Goal: Task Accomplishment & Management: Complete application form

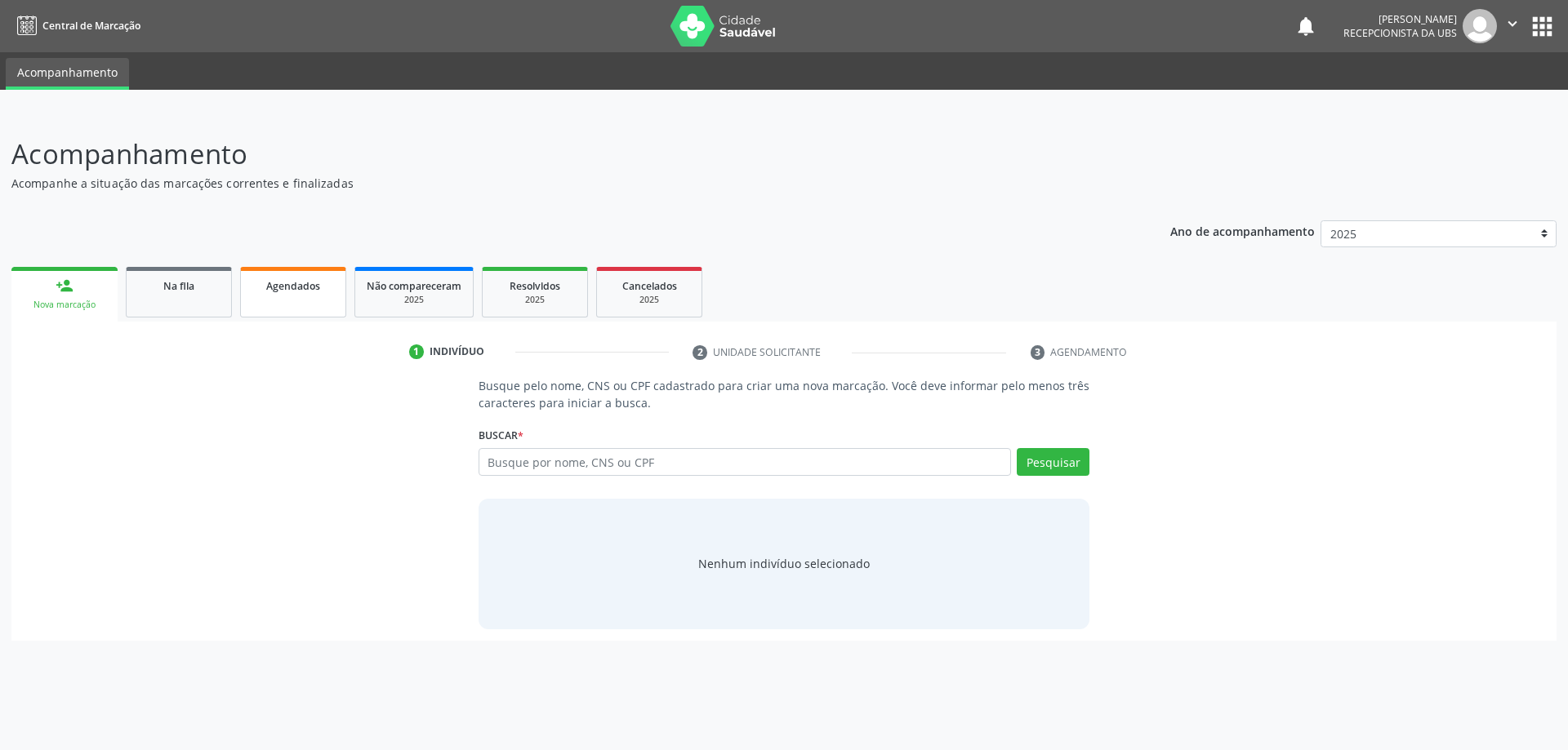
click at [274, 309] on link "Agendados" at bounding box center [292, 291] width 106 height 51
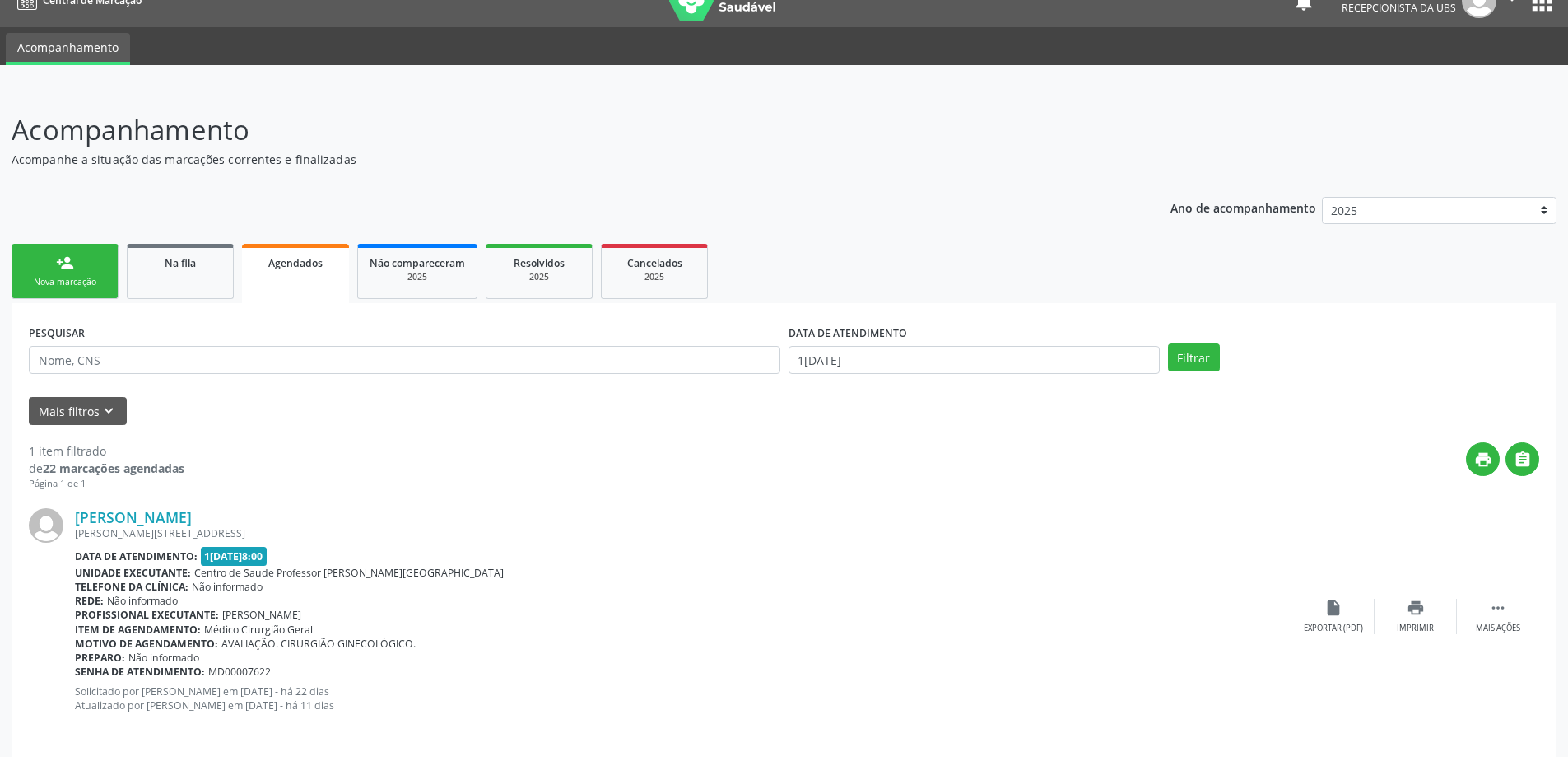
scroll to position [39, 0]
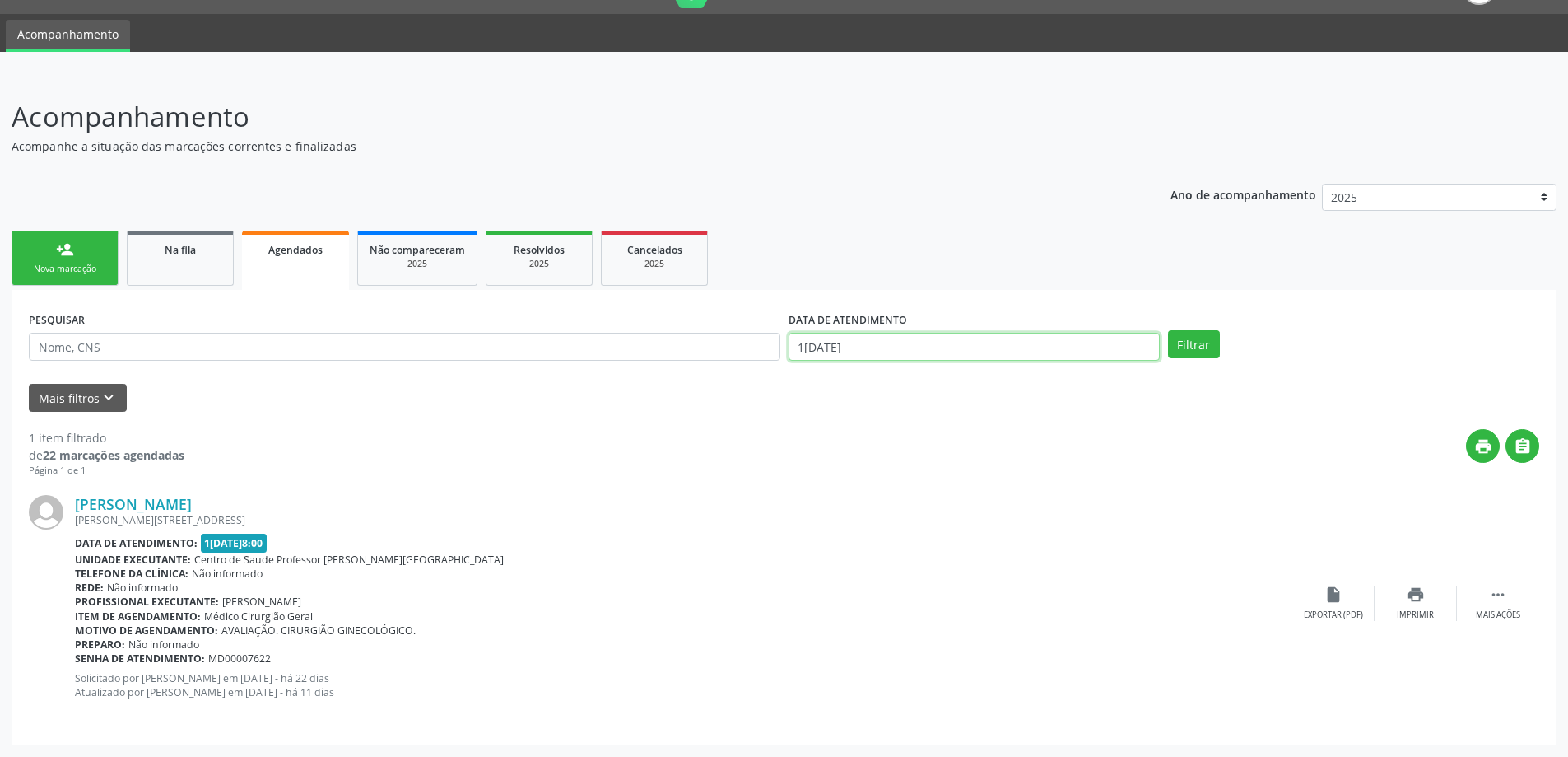
click at [994, 353] on input "1[DATE]" at bounding box center [975, 347] width 371 height 28
click at [835, 427] on span "1" at bounding box center [842, 430] width 32 height 32
type input "[DATE]"
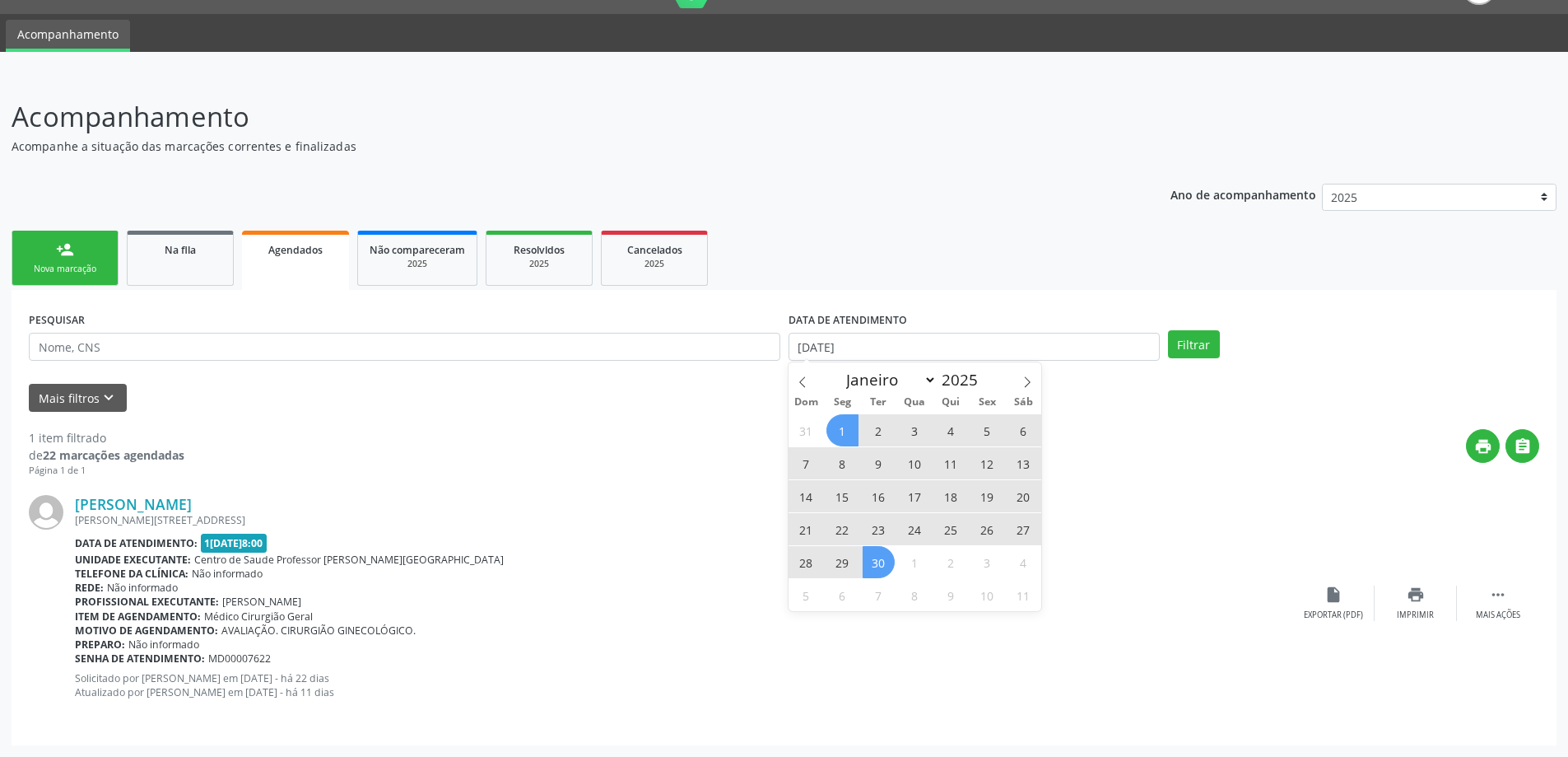
click at [877, 564] on span "30" at bounding box center [878, 562] width 32 height 32
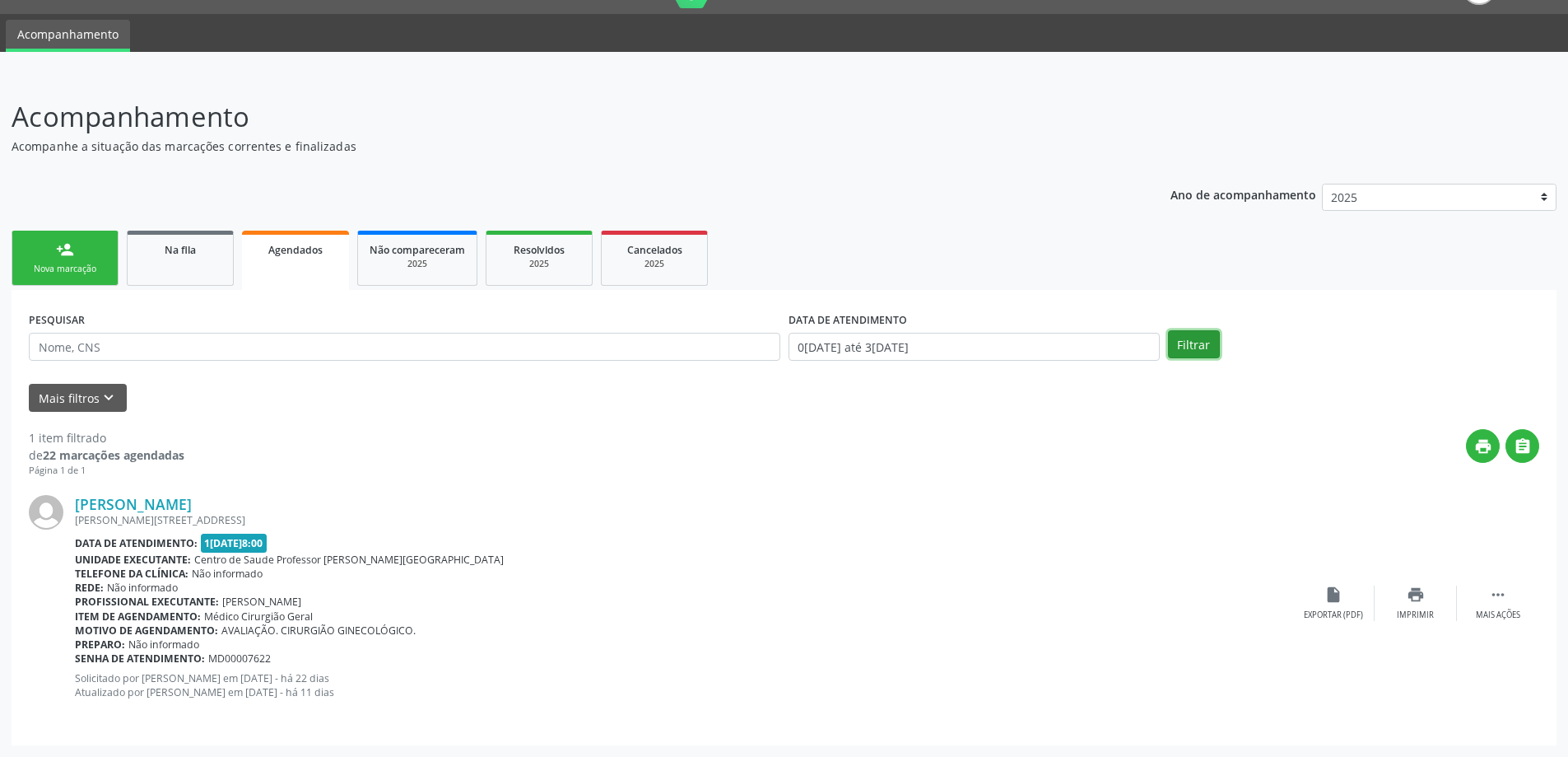
click at [1198, 341] on button "Filtrar" at bounding box center [1194, 344] width 52 height 28
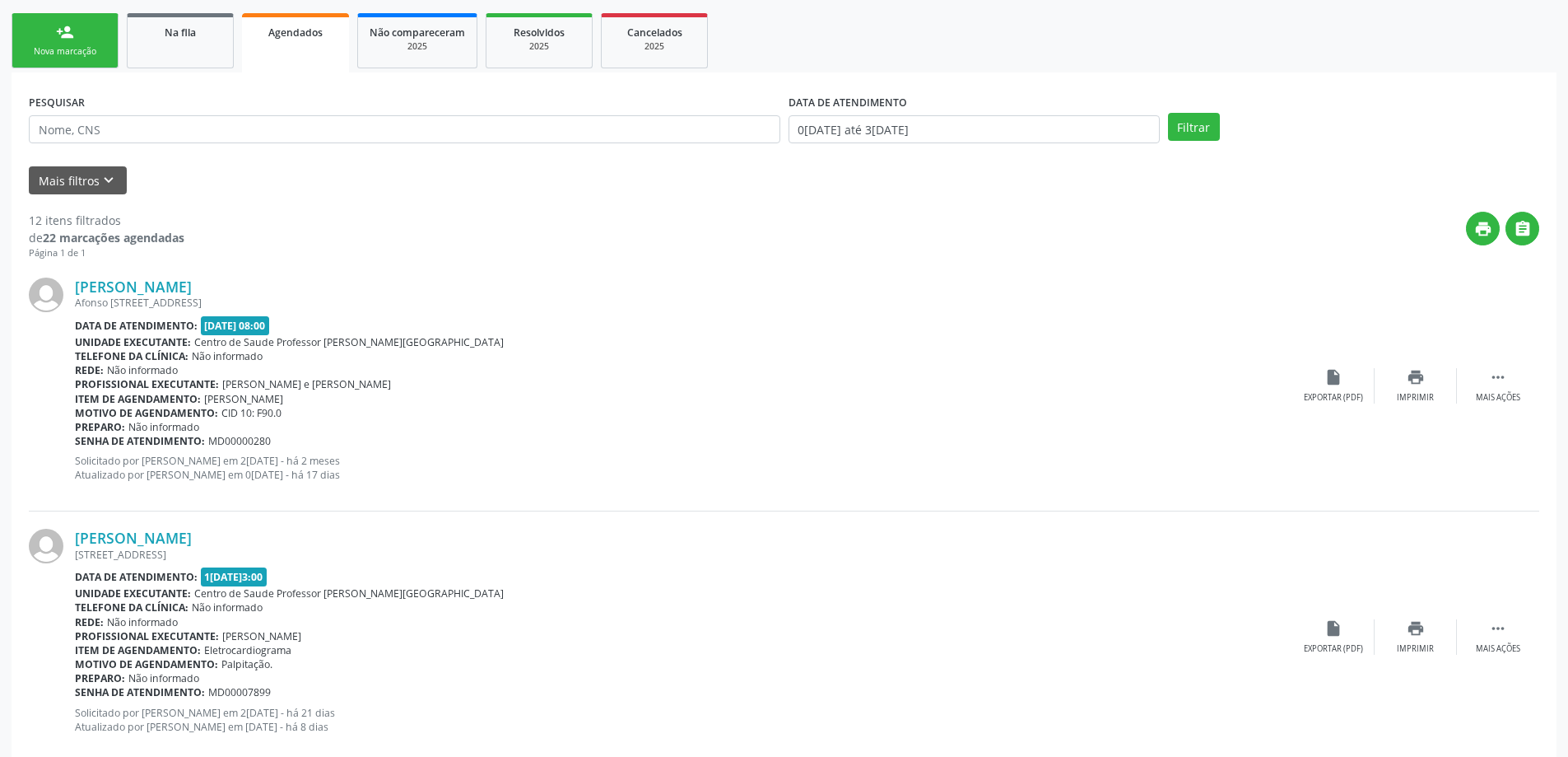
scroll to position [253, 0]
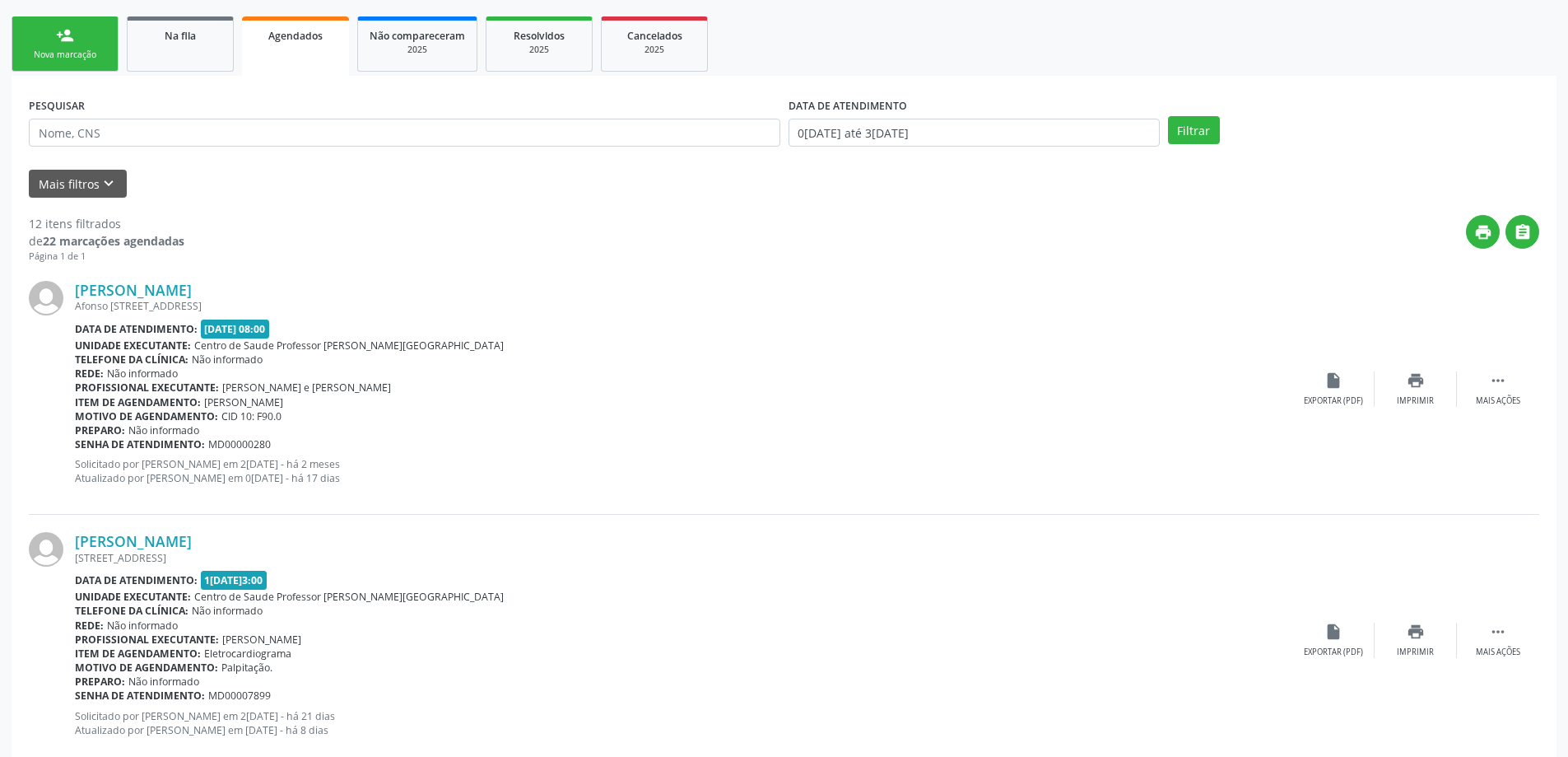
click at [74, 45] on link "person_add Nova marcação" at bounding box center [64, 44] width 107 height 55
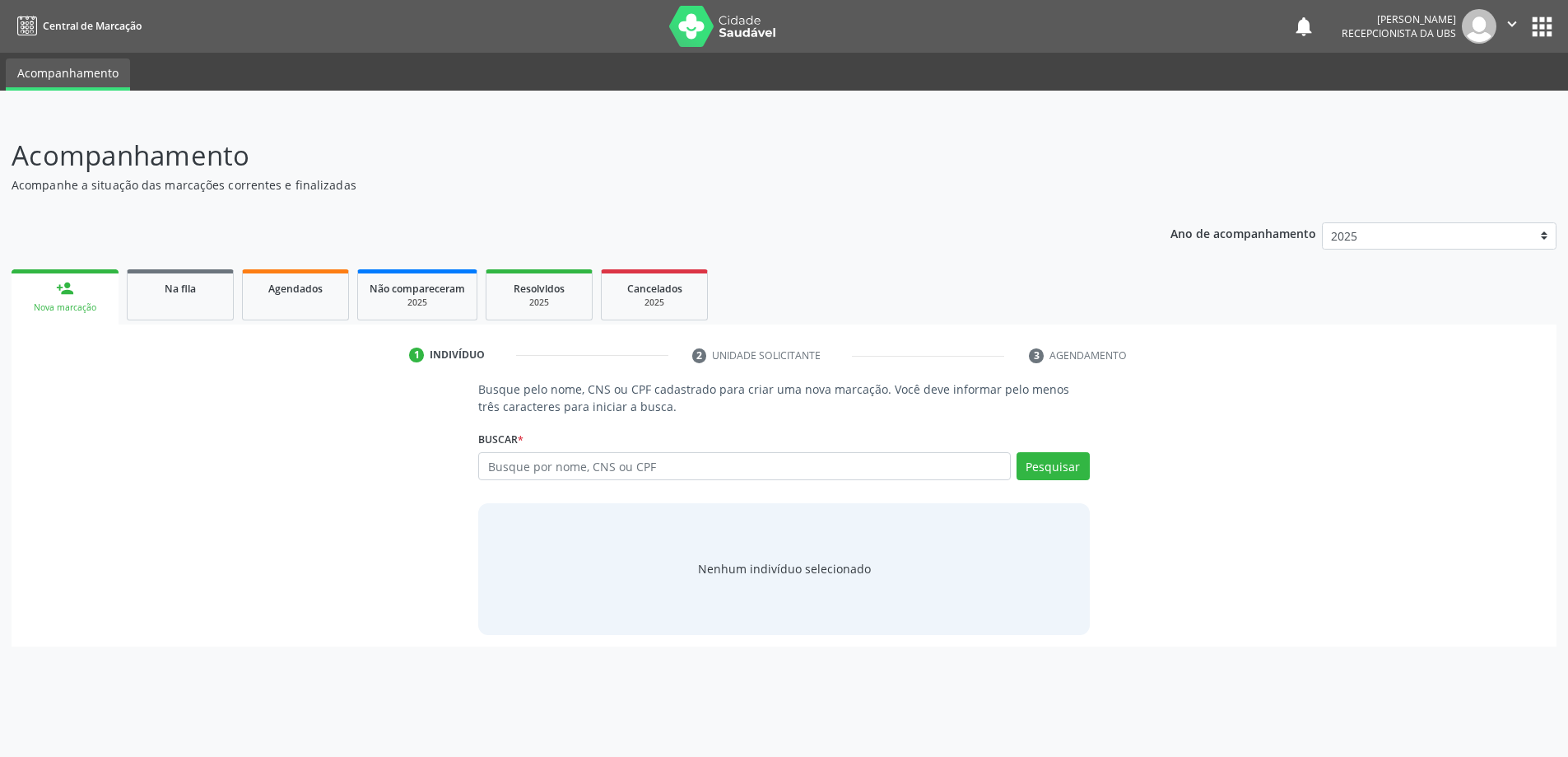
scroll to position [0, 0]
click at [557, 470] on input "text" at bounding box center [751, 466] width 538 height 28
type input "700104909247320"
click at [1041, 455] on button "Pesquisar" at bounding box center [1061, 466] width 73 height 28
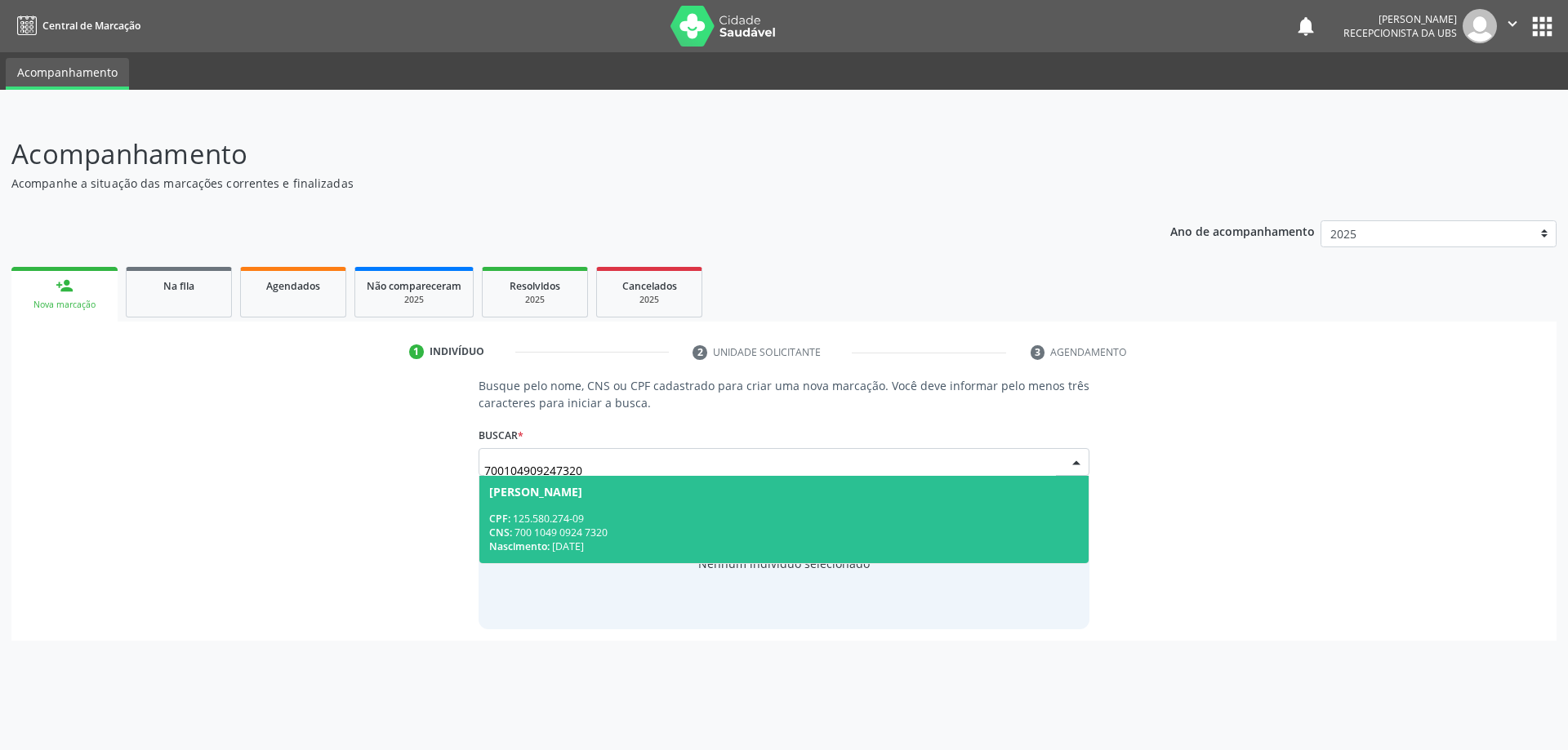
click at [670, 546] on div "Nascimento: [DATE]" at bounding box center [784, 546] width 590 height 14
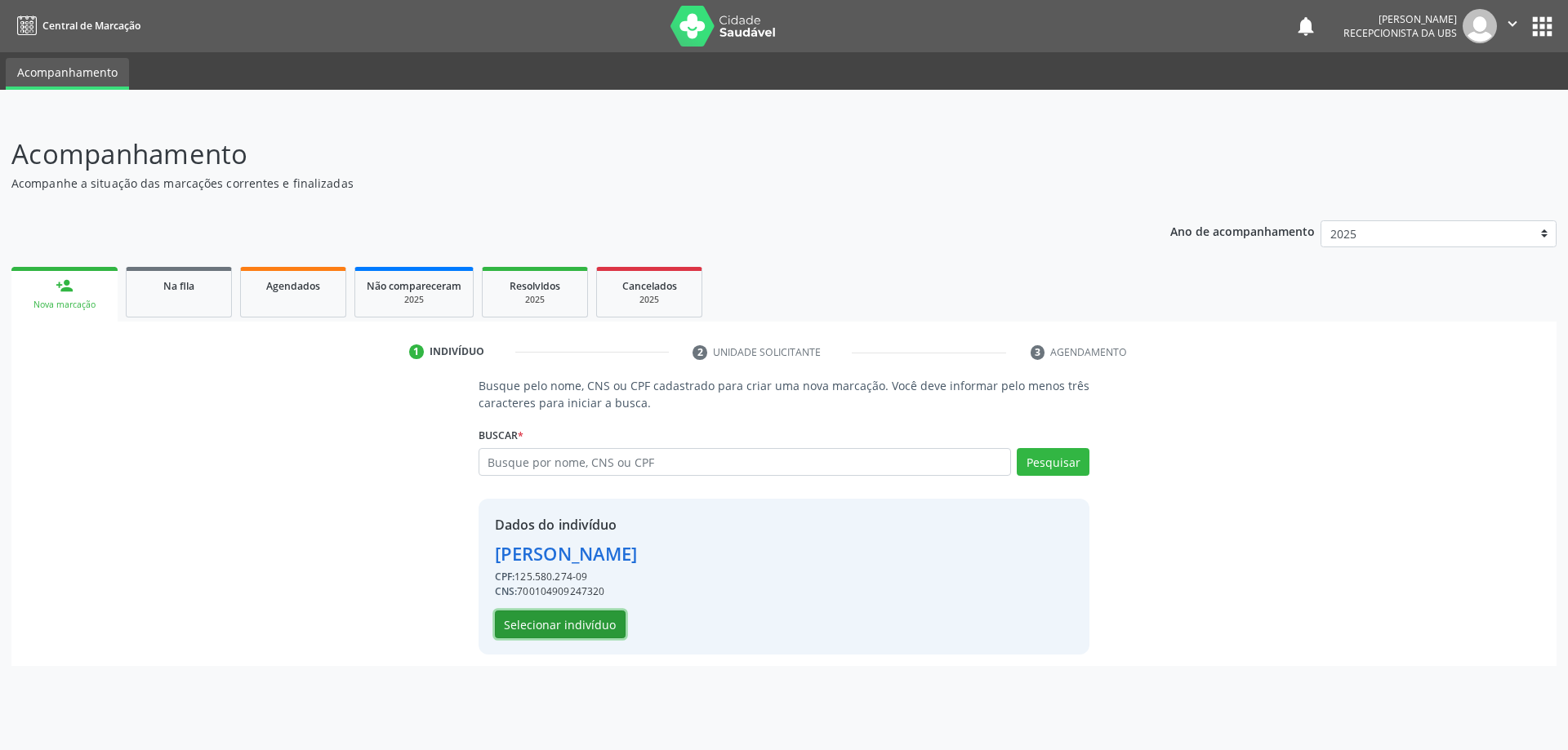
click at [578, 623] on button "Selecionar indivíduo" at bounding box center [560, 624] width 131 height 28
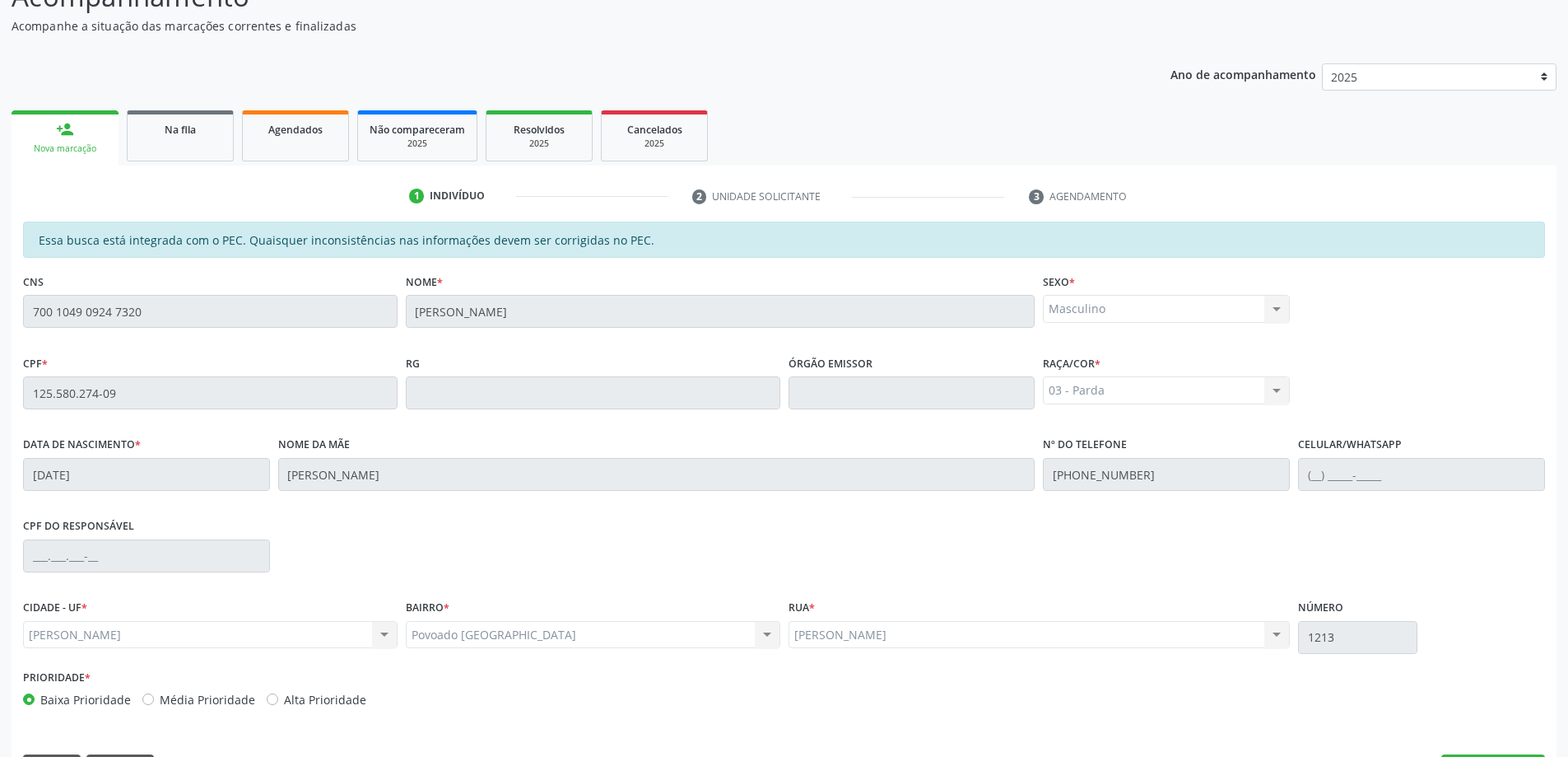
scroll to position [207, 0]
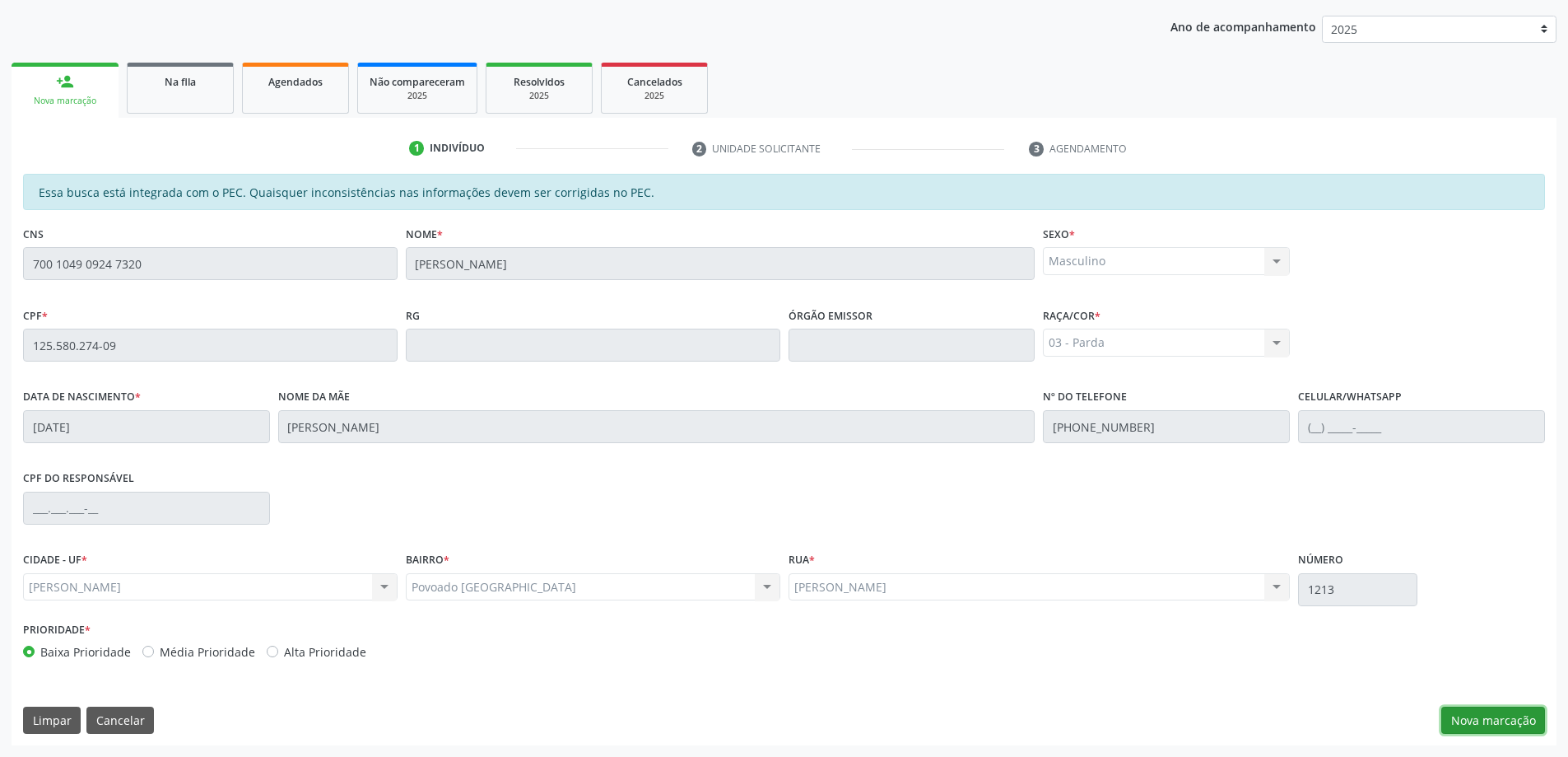
click at [1487, 721] on button "Nova marcação" at bounding box center [1494, 721] width 104 height 28
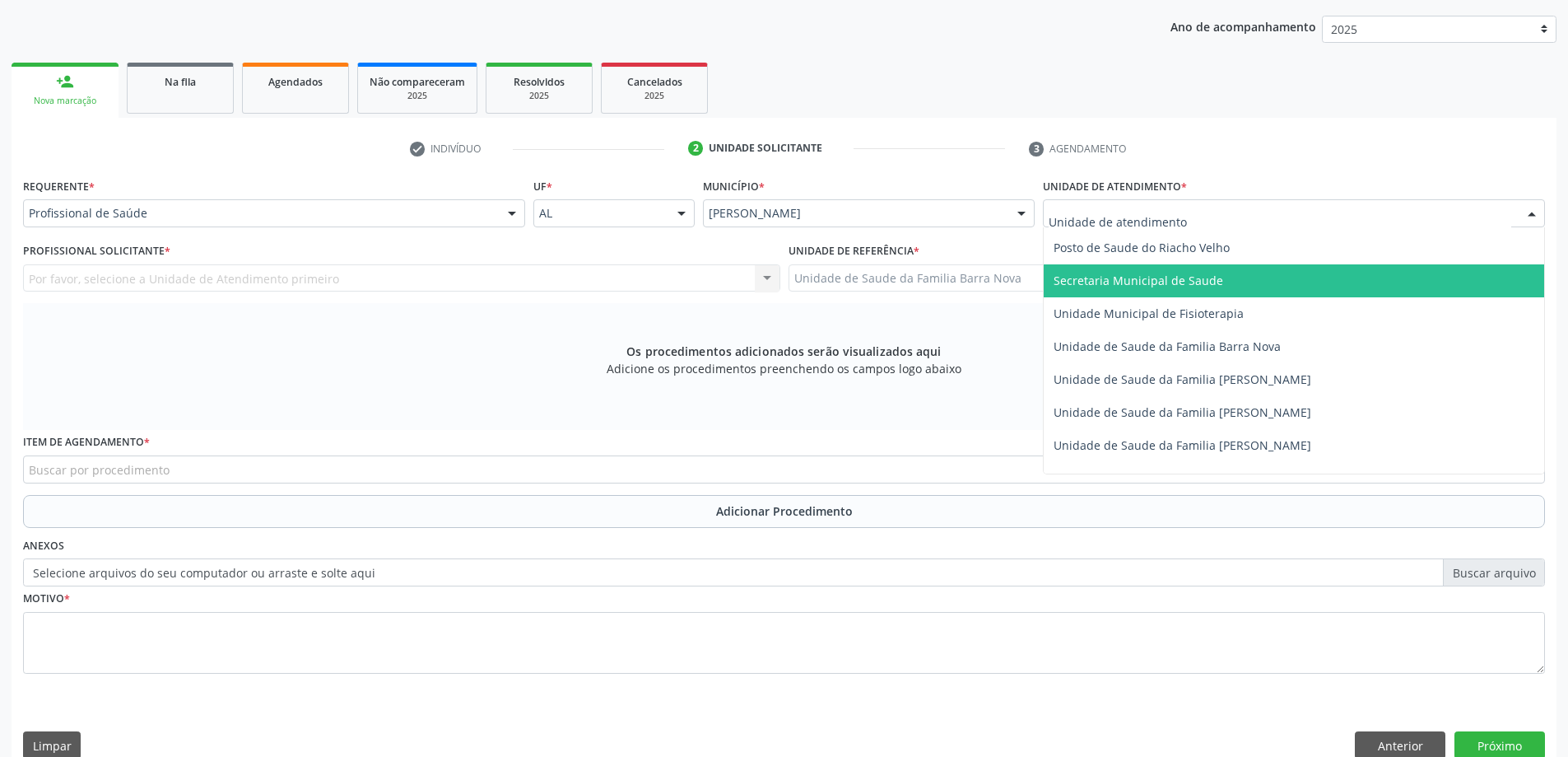
scroll to position [824, 0]
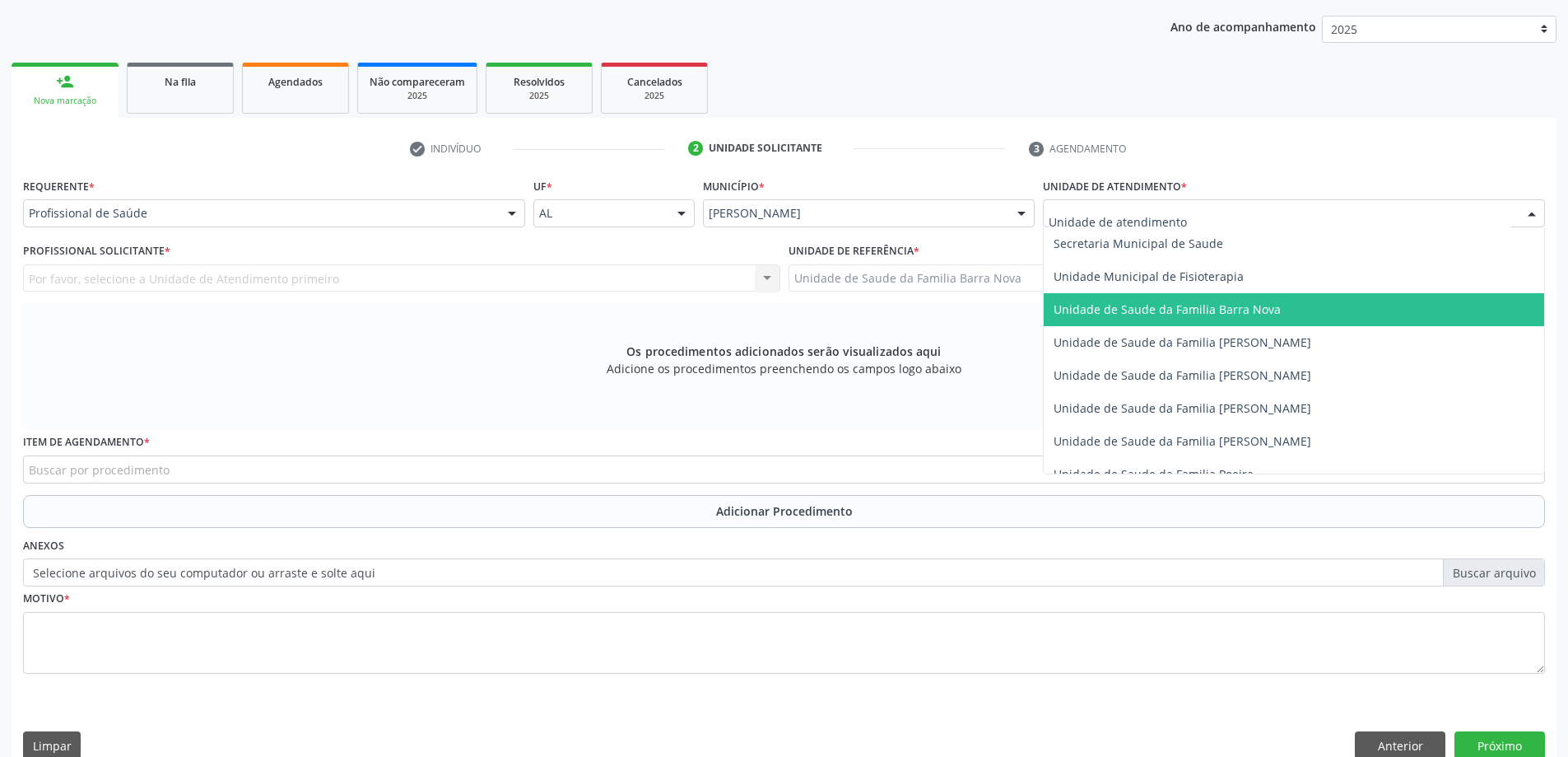
click at [1255, 310] on span "Unidade de Saude da Familia Barra Nova" at bounding box center [1166, 309] width 227 height 16
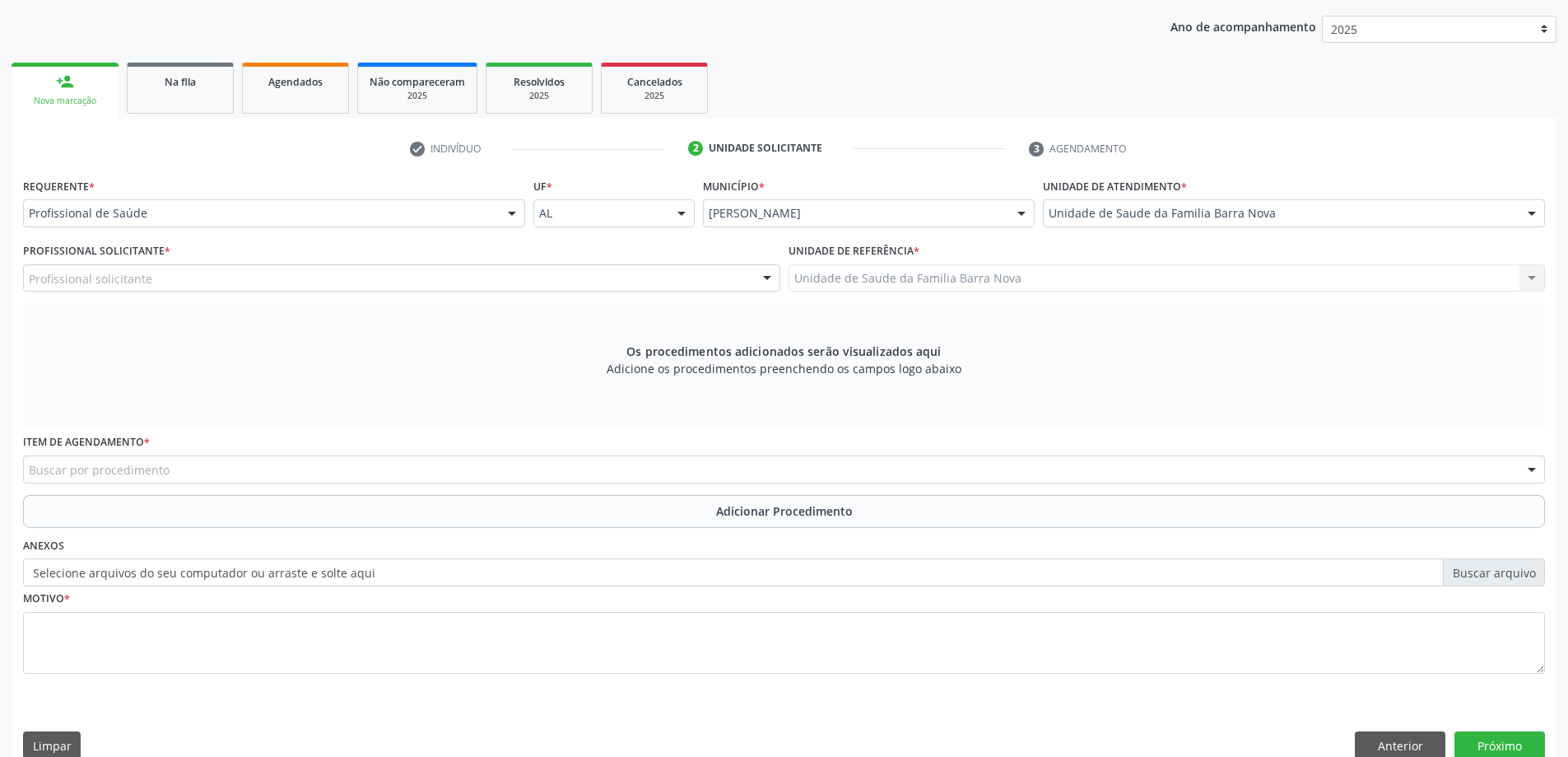
click at [474, 275] on div "Profissional solicitante" at bounding box center [402, 278] width 758 height 28
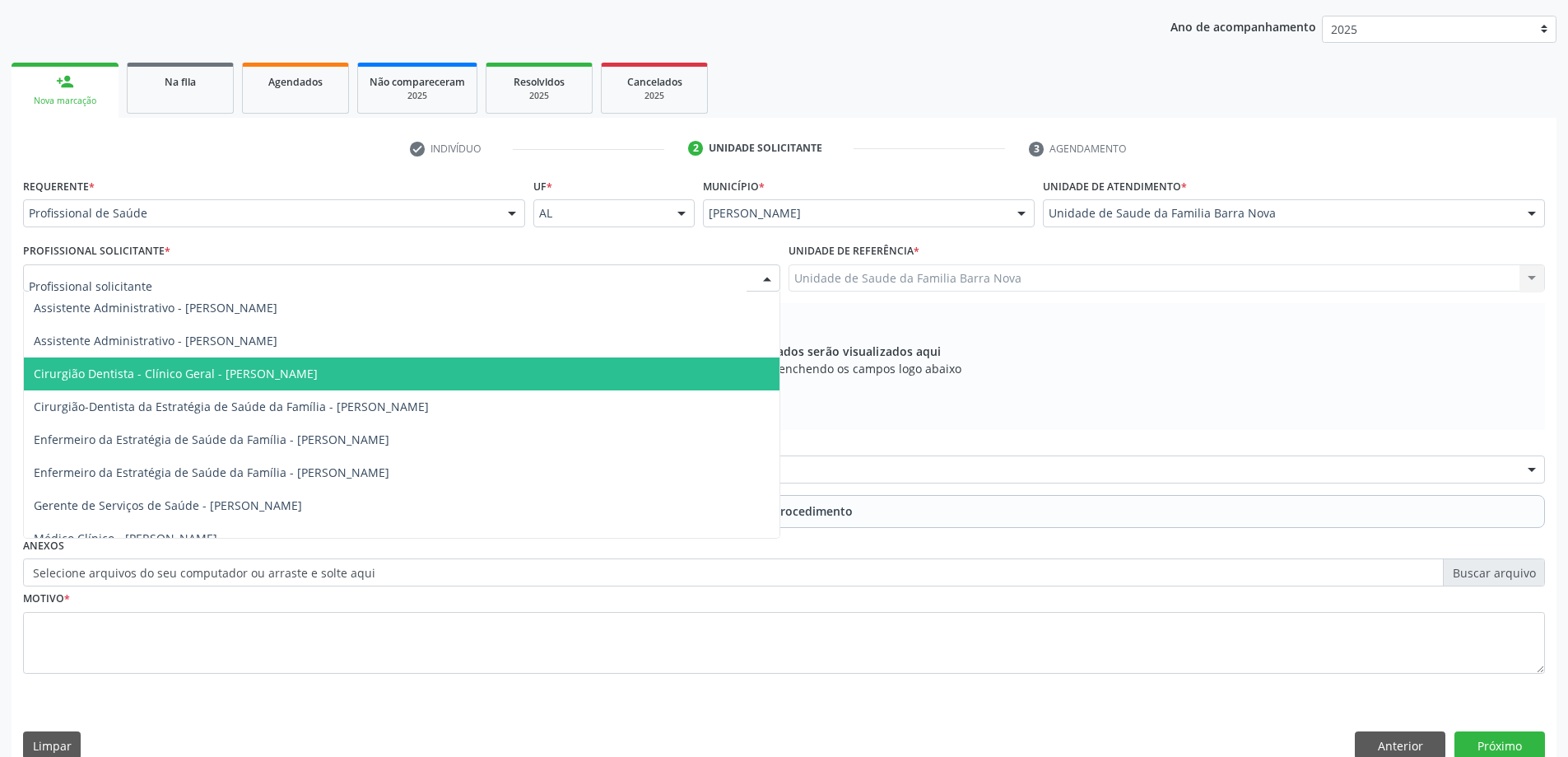
click at [411, 382] on span "Cirurgião Dentista - Clínico Geral - [PERSON_NAME]" at bounding box center [402, 374] width 756 height 33
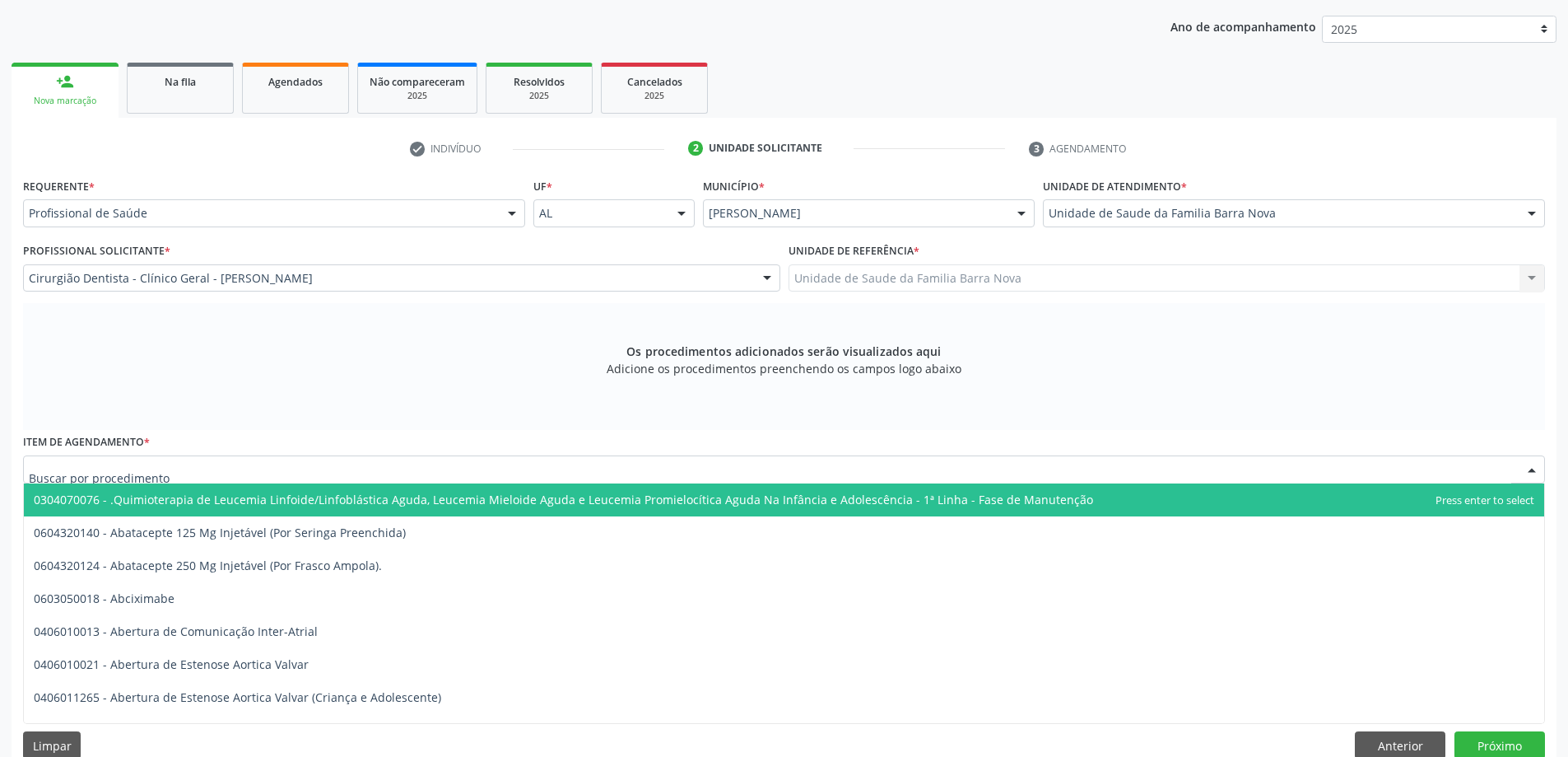
click at [616, 469] on div at bounding box center [784, 469] width 1523 height 28
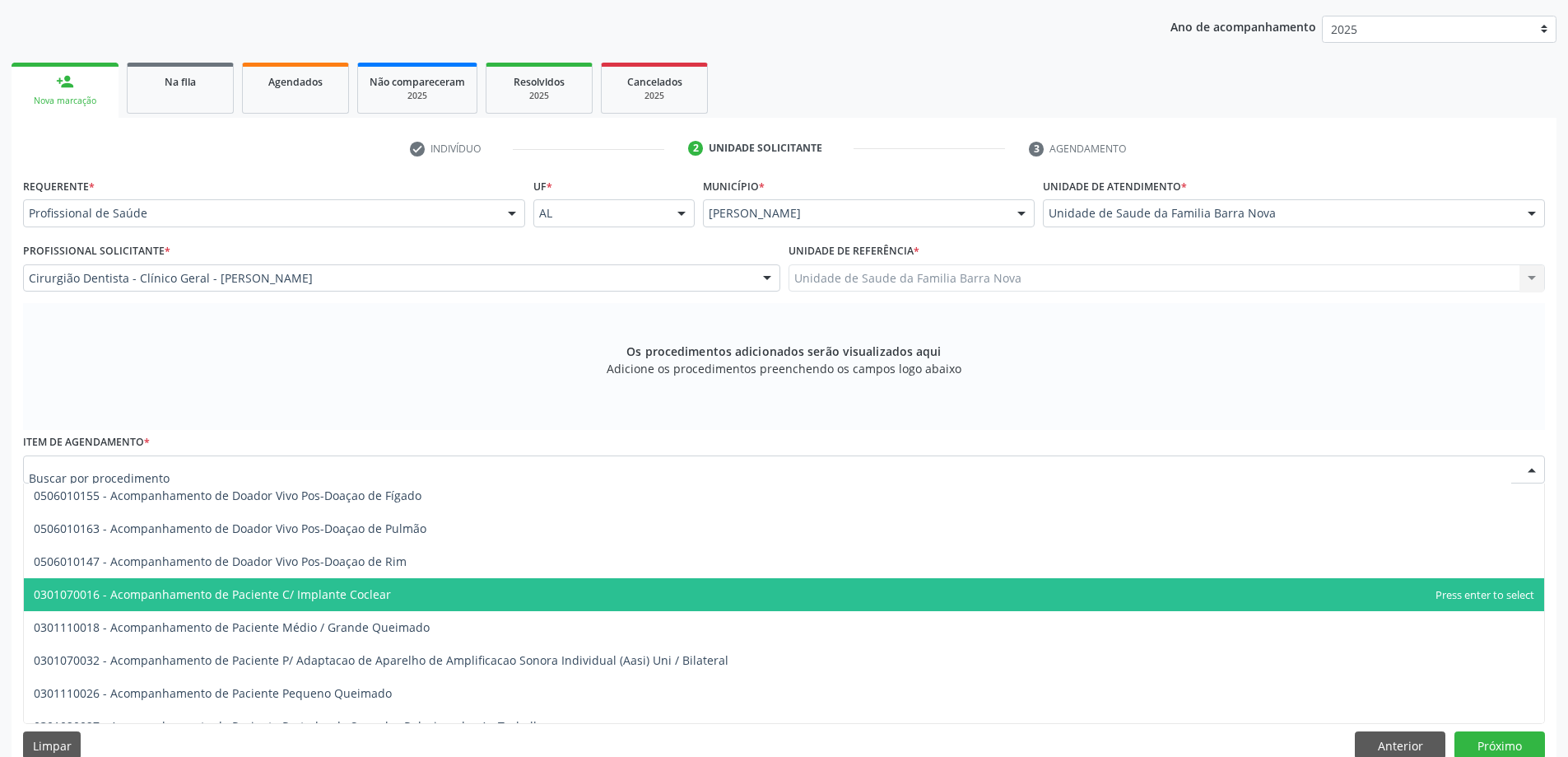
scroll to position [906, 0]
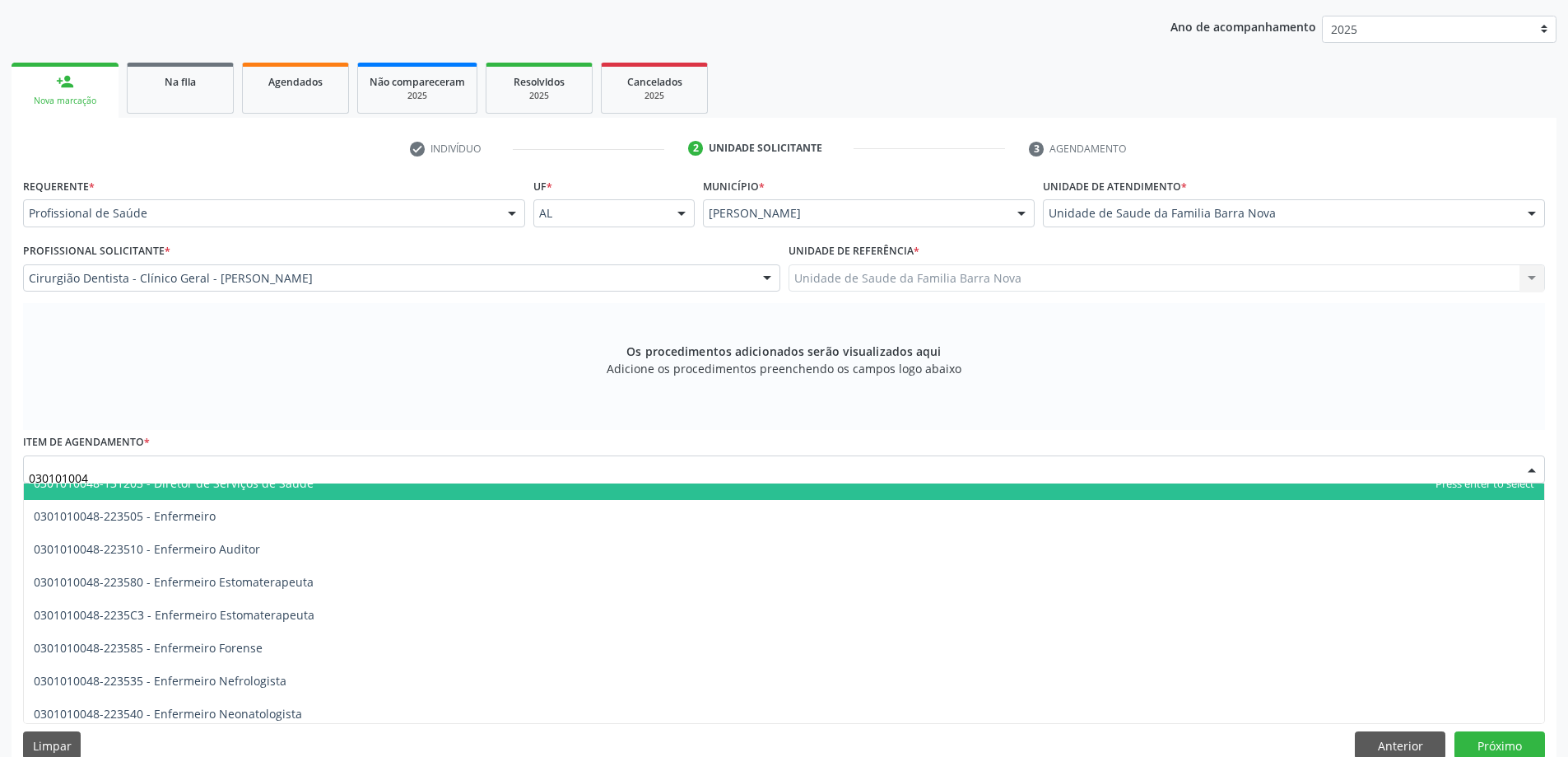
type input "0301010048"
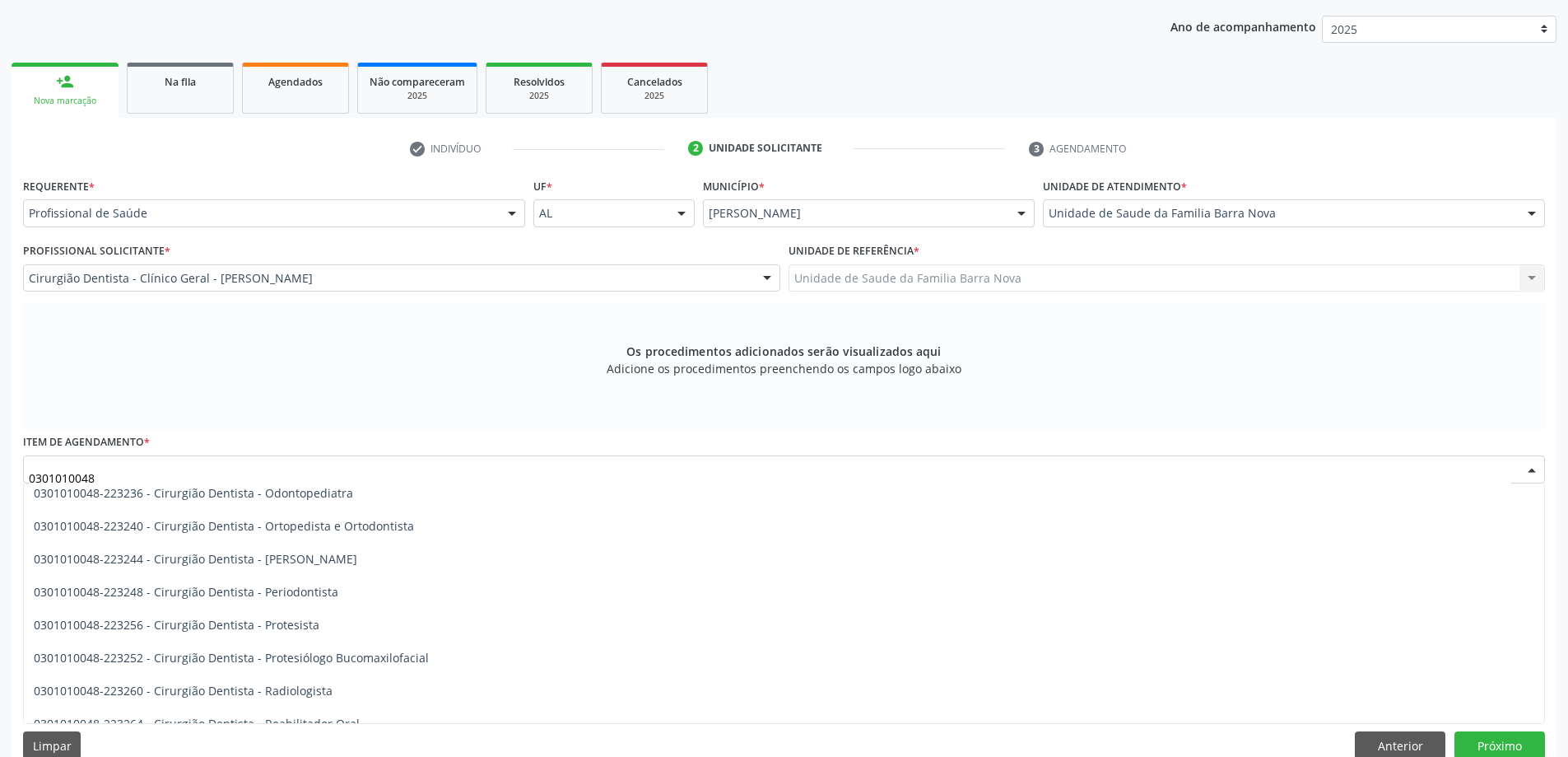
scroll to position [494, 0]
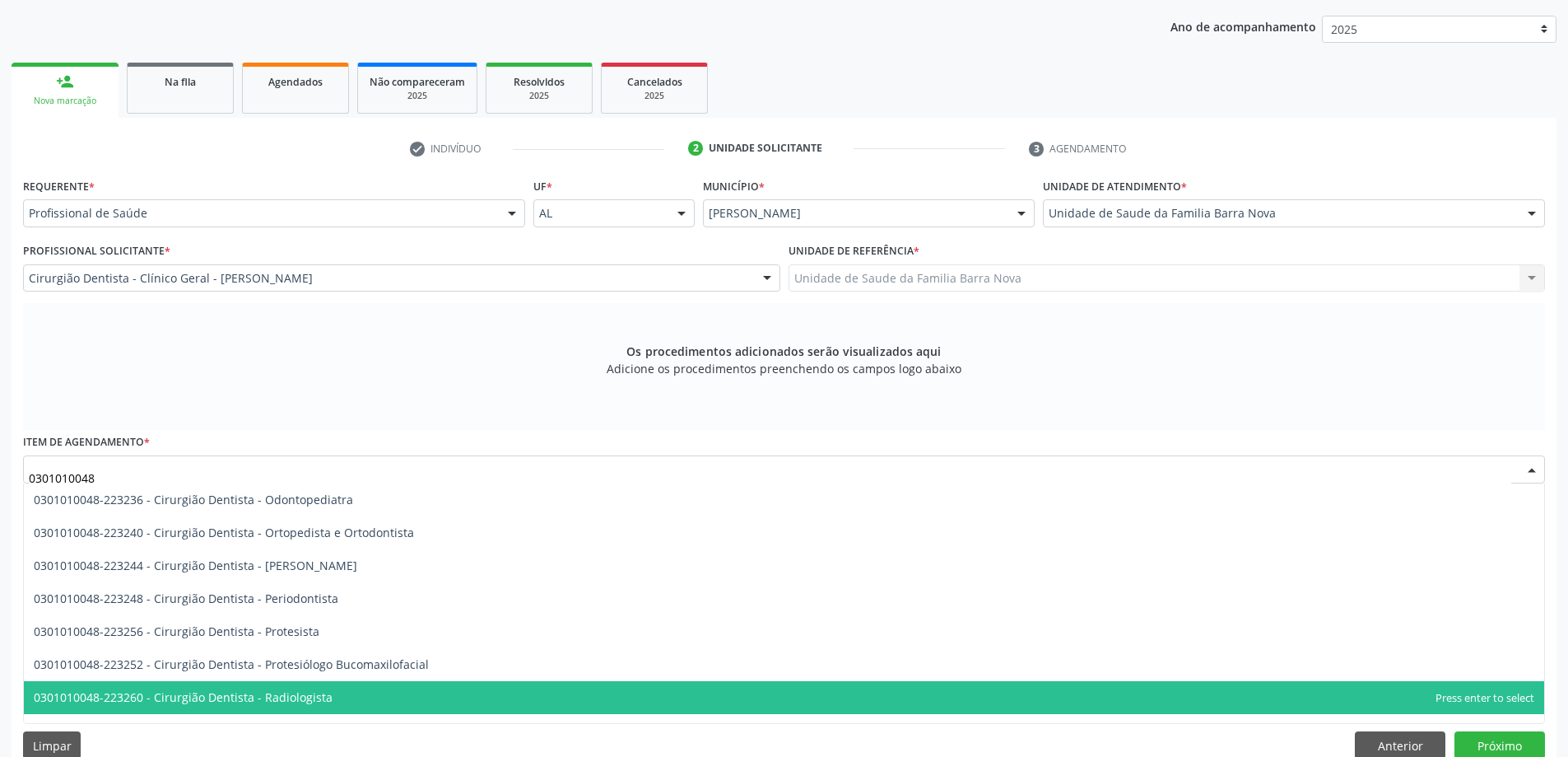
click at [412, 694] on span "0301010048-223260 - Cirurgião Dentista - Radiologista" at bounding box center [784, 698] width 1521 height 33
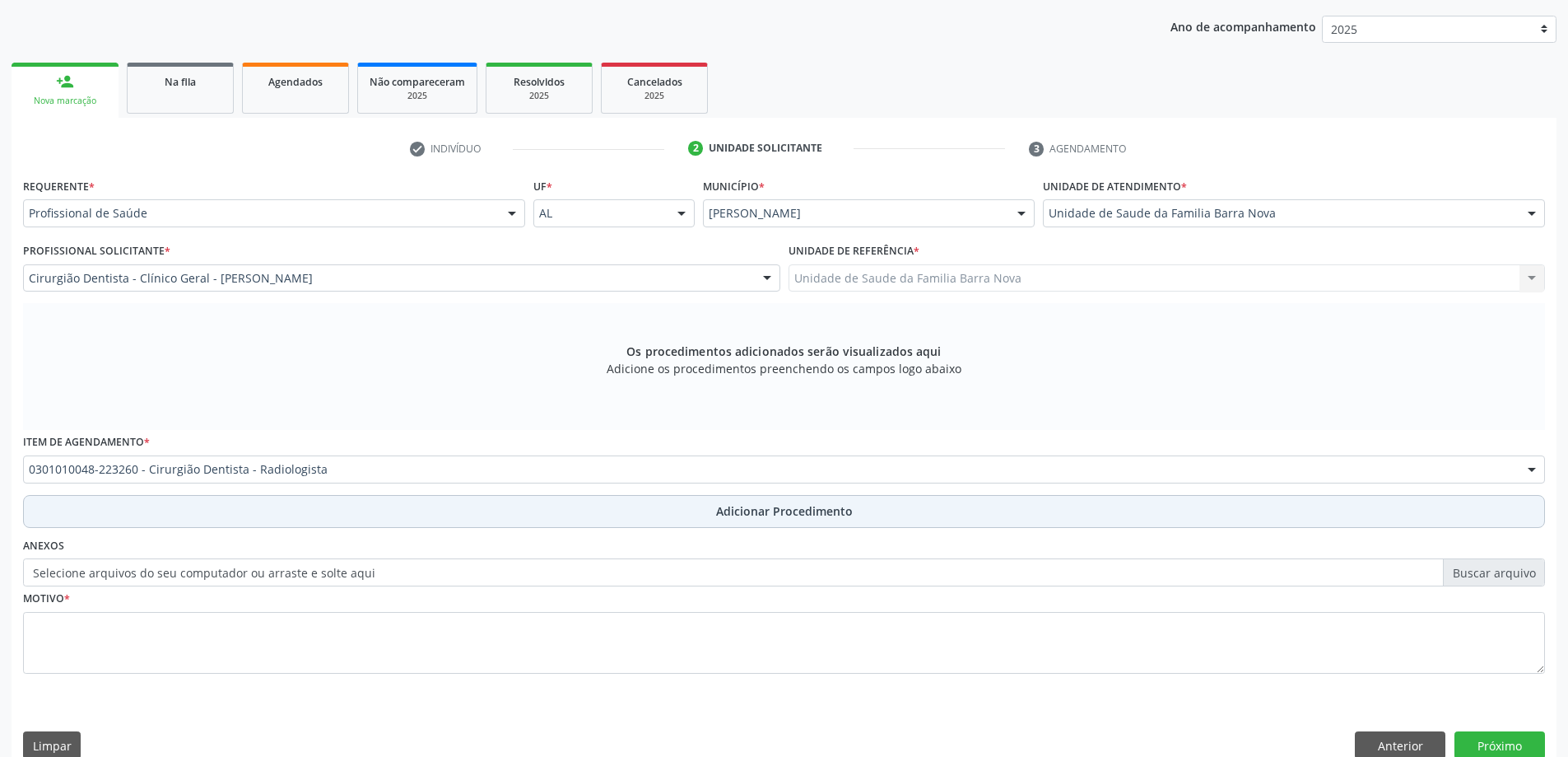
click at [756, 511] on span "Adicionar Procedimento" at bounding box center [784, 511] width 136 height 18
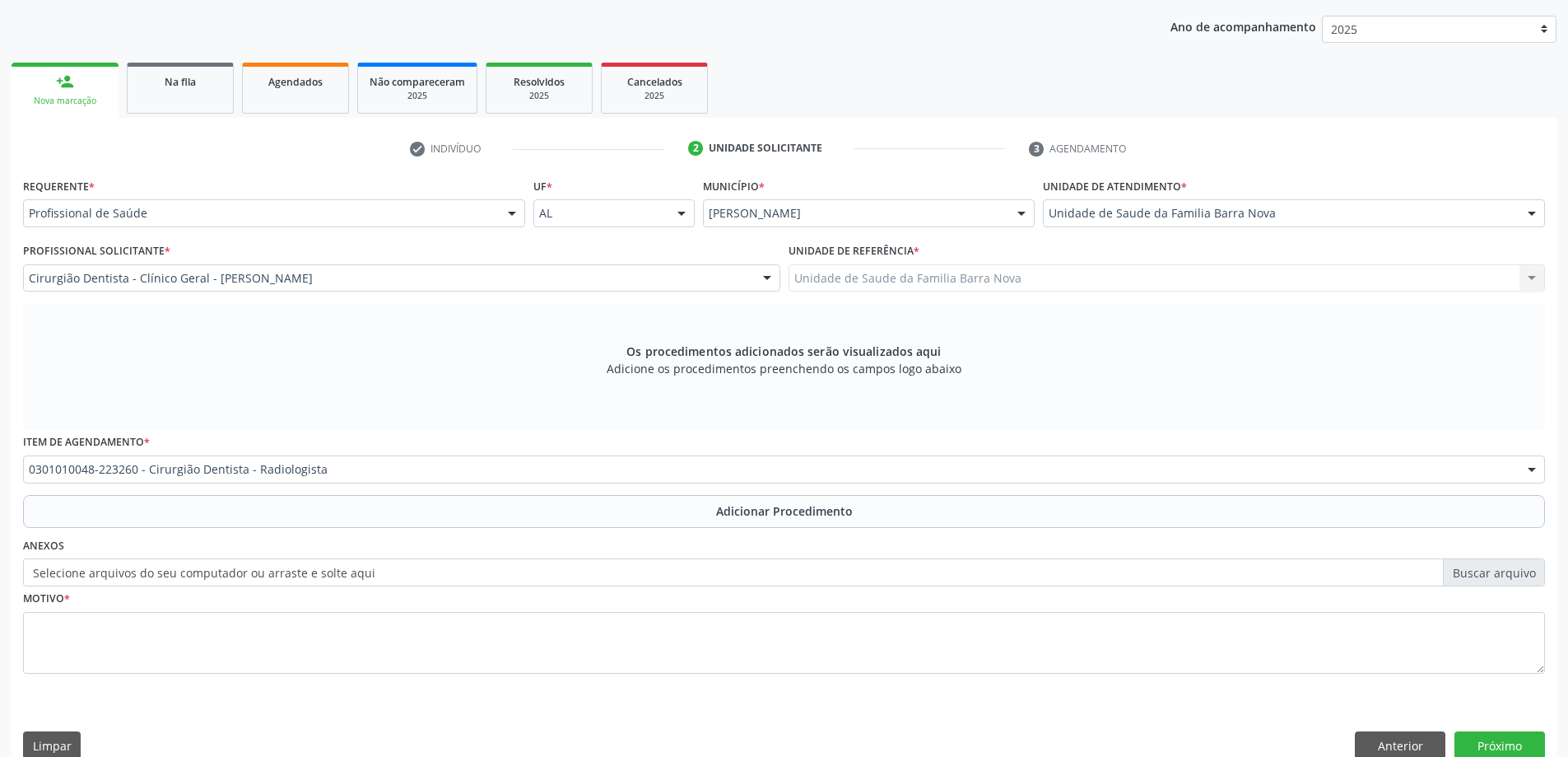
scroll to position [170, 0]
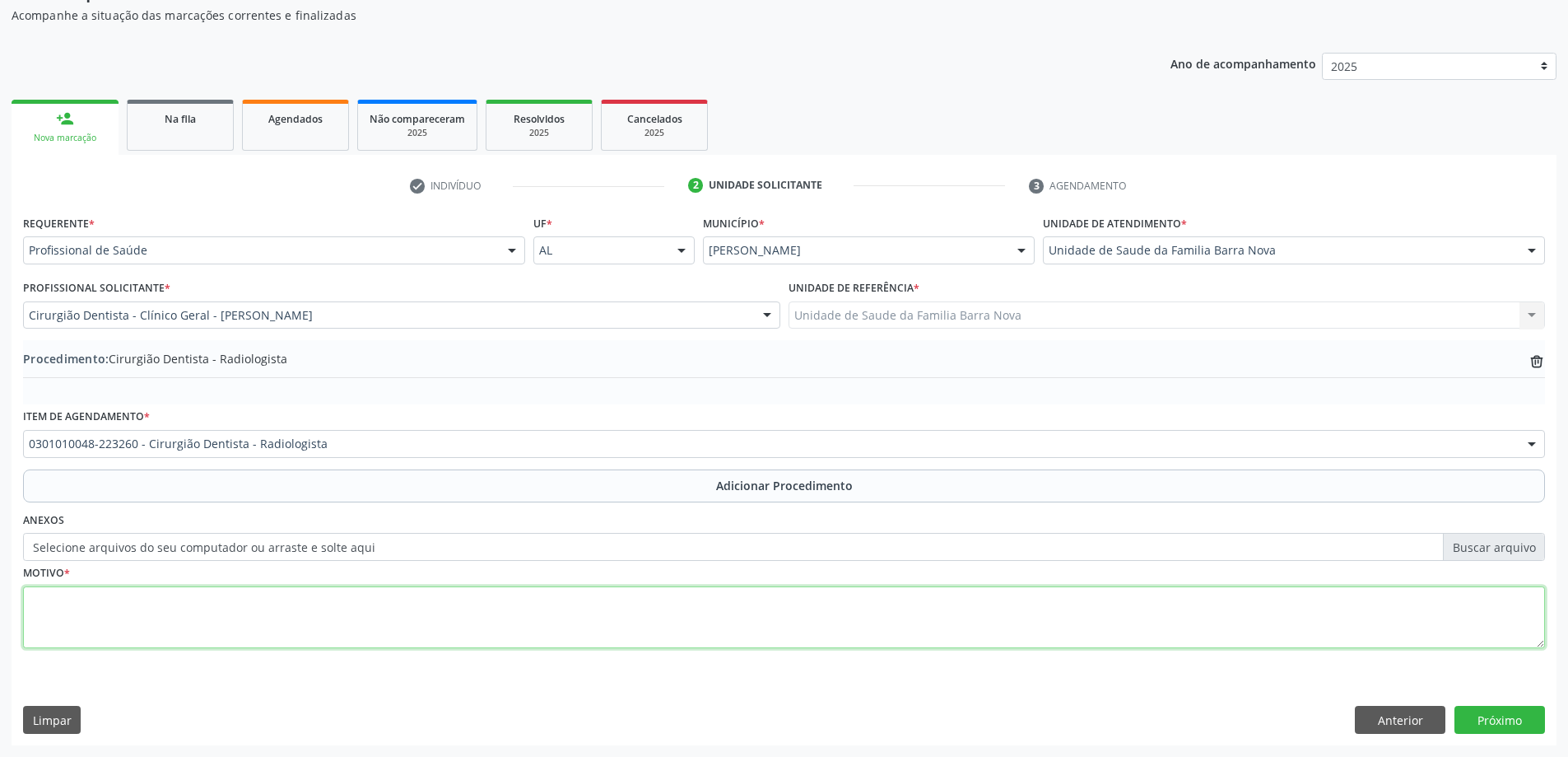
click at [273, 604] on textarea at bounding box center [784, 617] width 1523 height 62
click at [310, 600] on textarea "Solicito Raio X do 13 para posterior avaliação ortodontica" at bounding box center [784, 617] width 1523 height 62
click at [339, 598] on textarea "Solicito Raio X do 13 para posterior avaliação ortodôntica" at bounding box center [784, 617] width 1523 height 62
type textarea "Solicito Raio X do 13 para posterior avaliação ortodôntica."
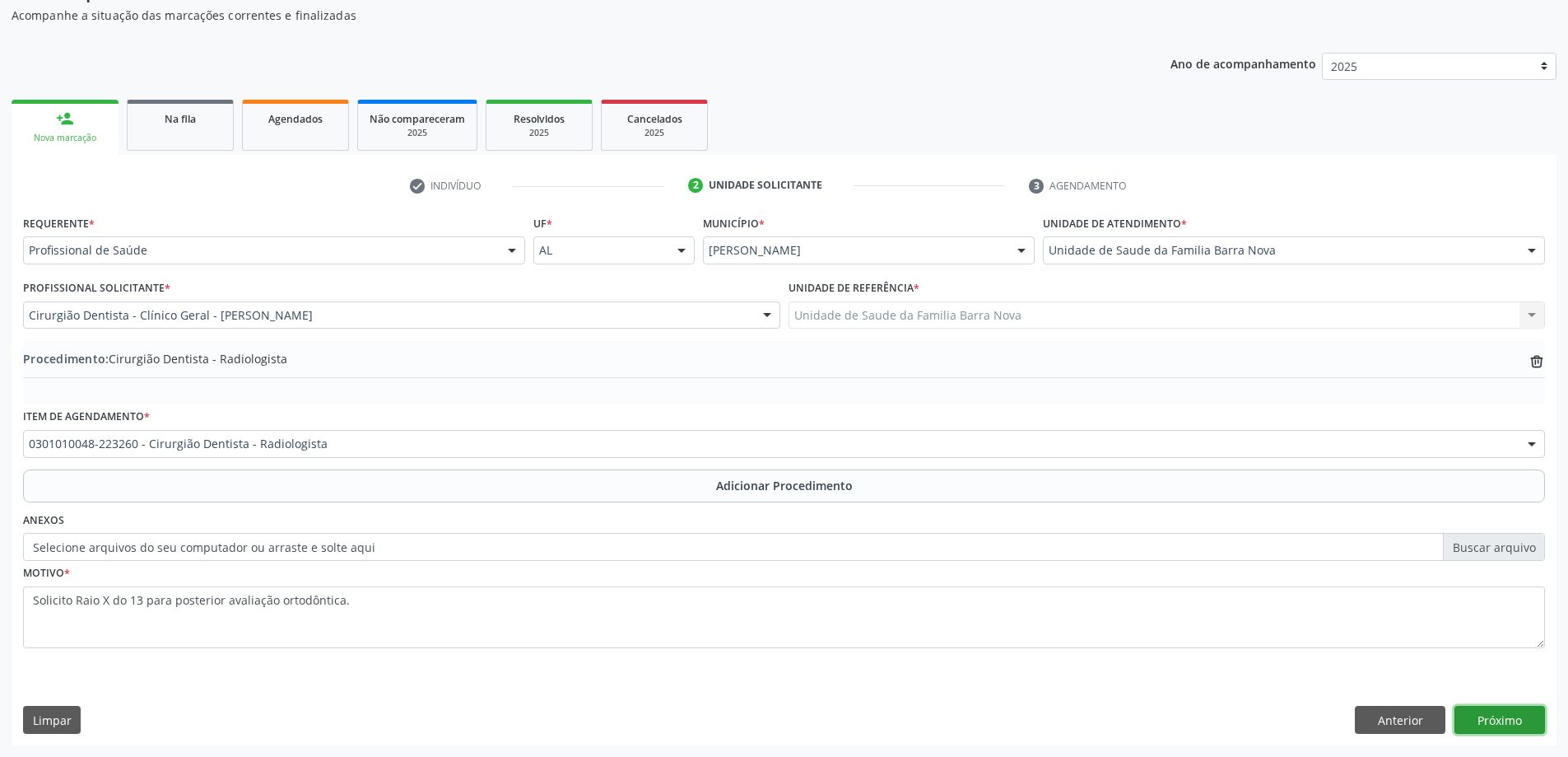
click at [1498, 718] on button "Próximo" at bounding box center [1500, 720] width 91 height 28
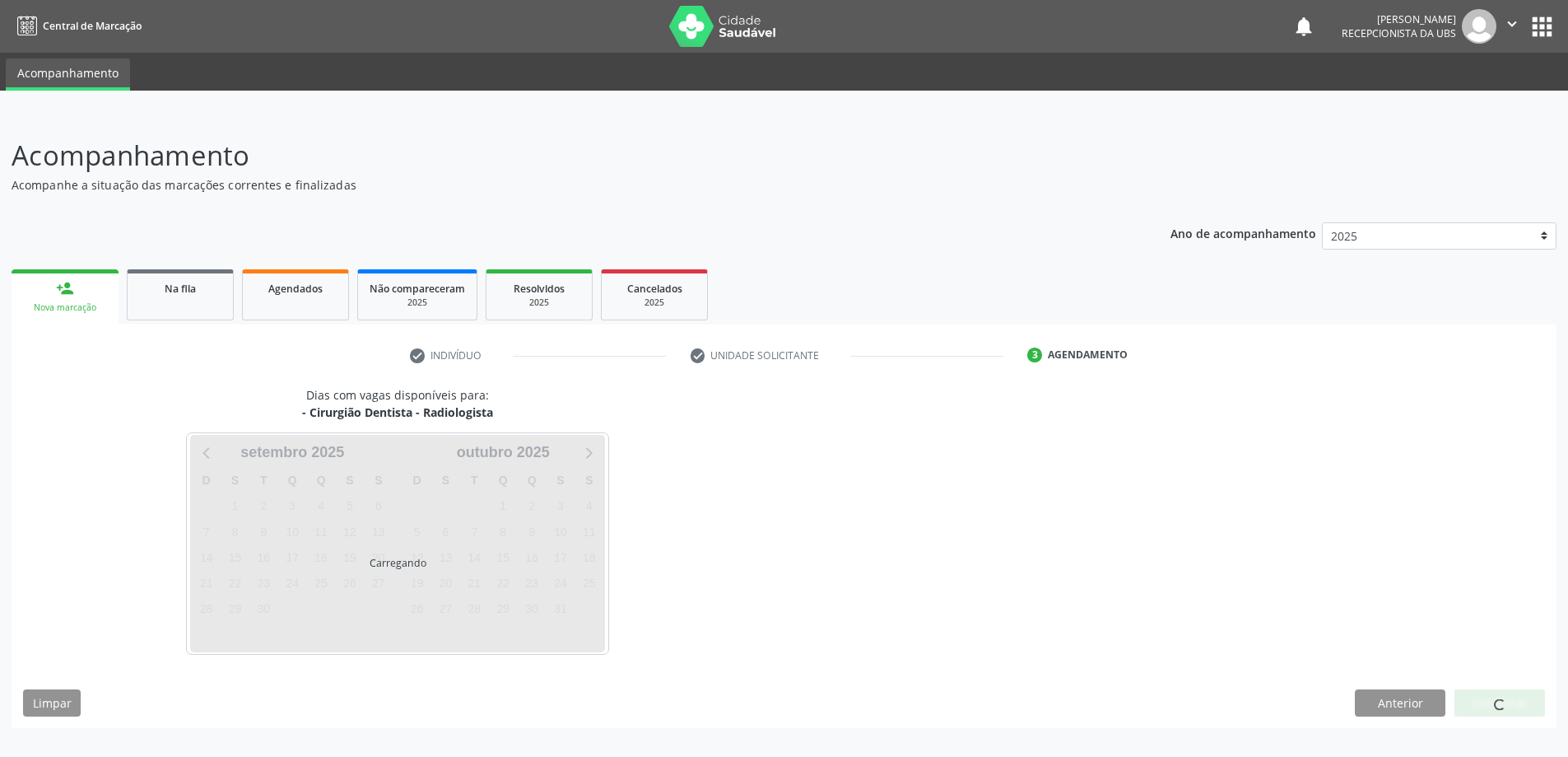
scroll to position [0, 0]
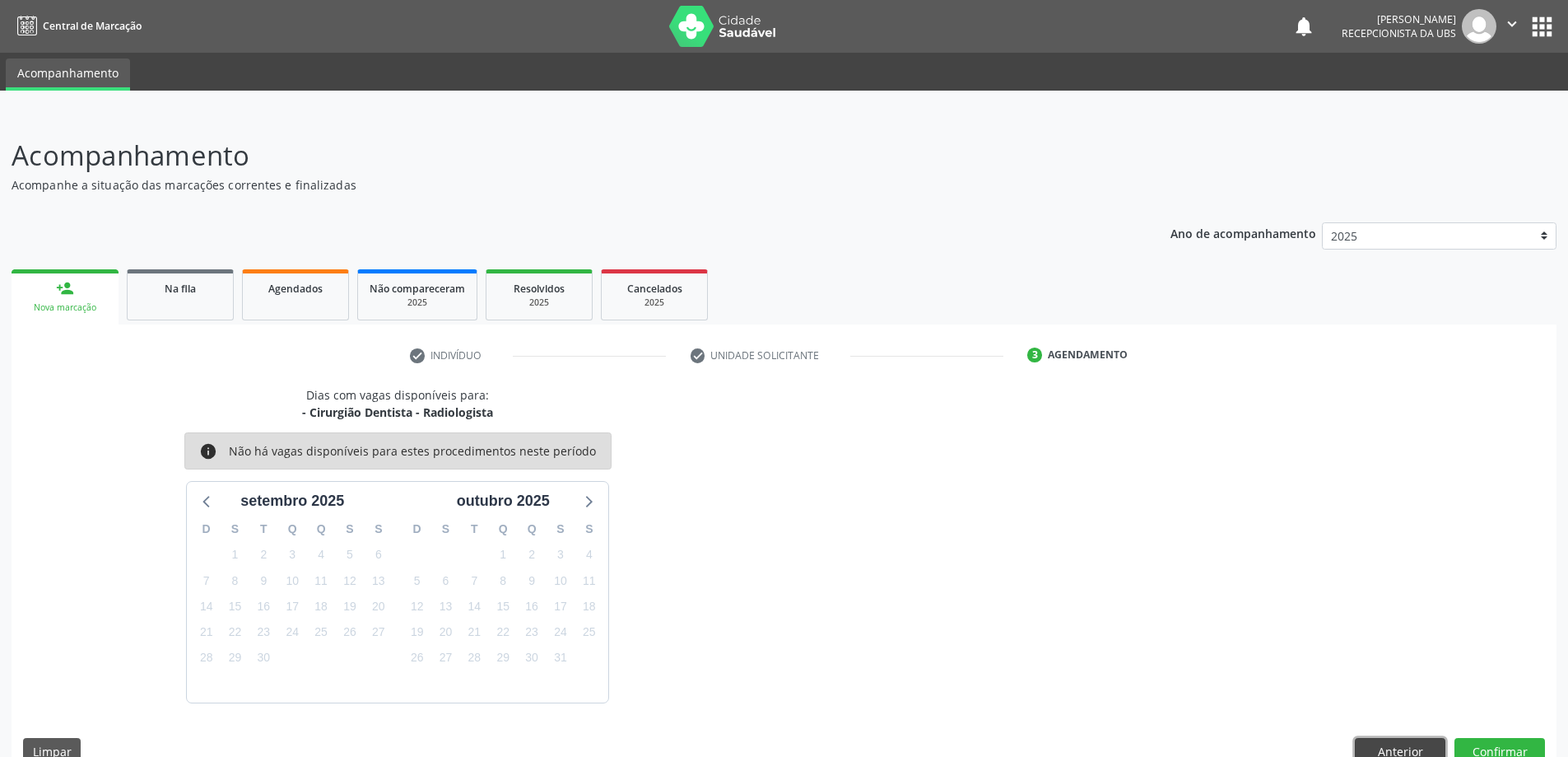
click at [1400, 747] on button "Anterior" at bounding box center [1400, 752] width 91 height 28
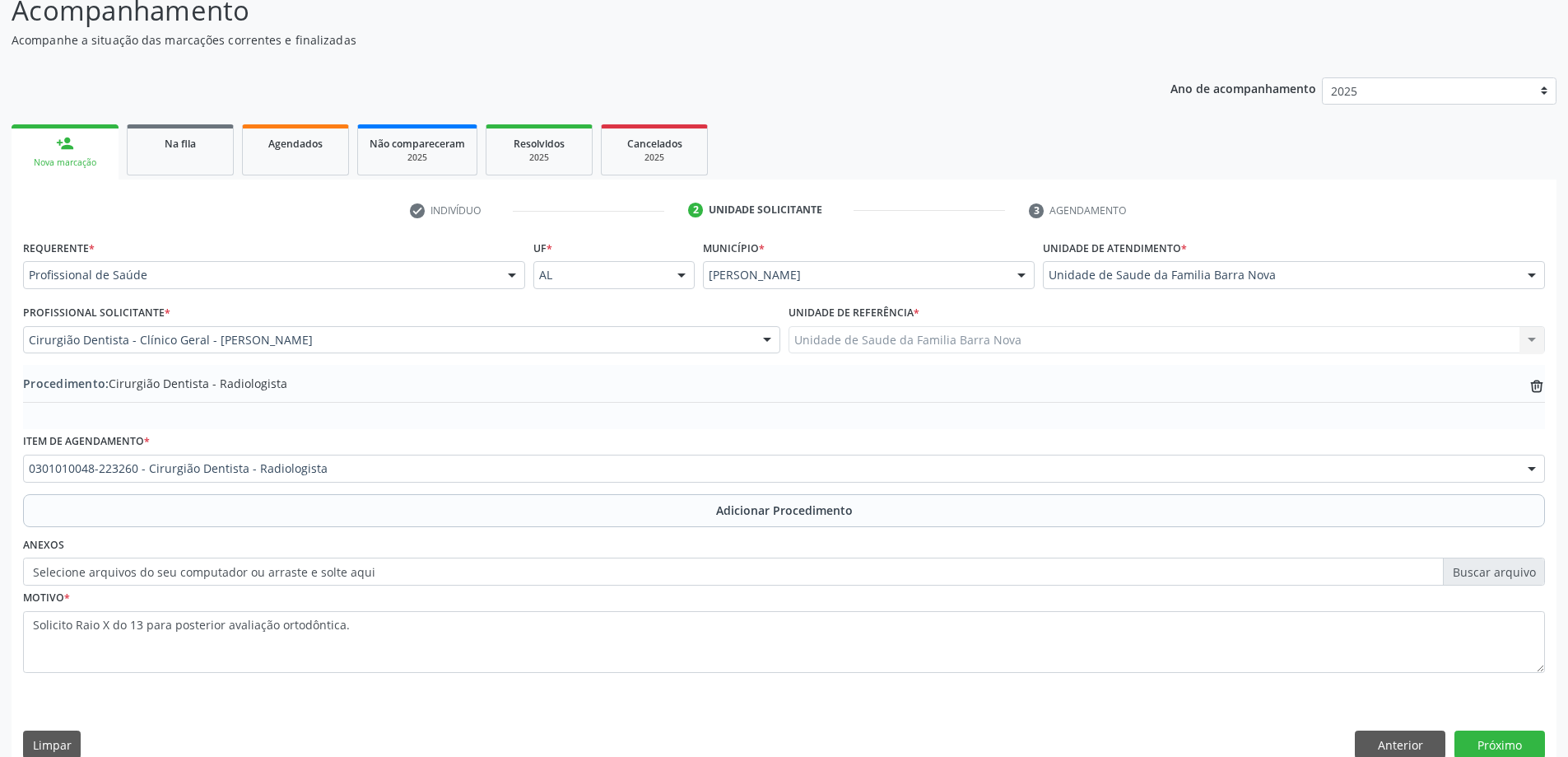
scroll to position [170, 0]
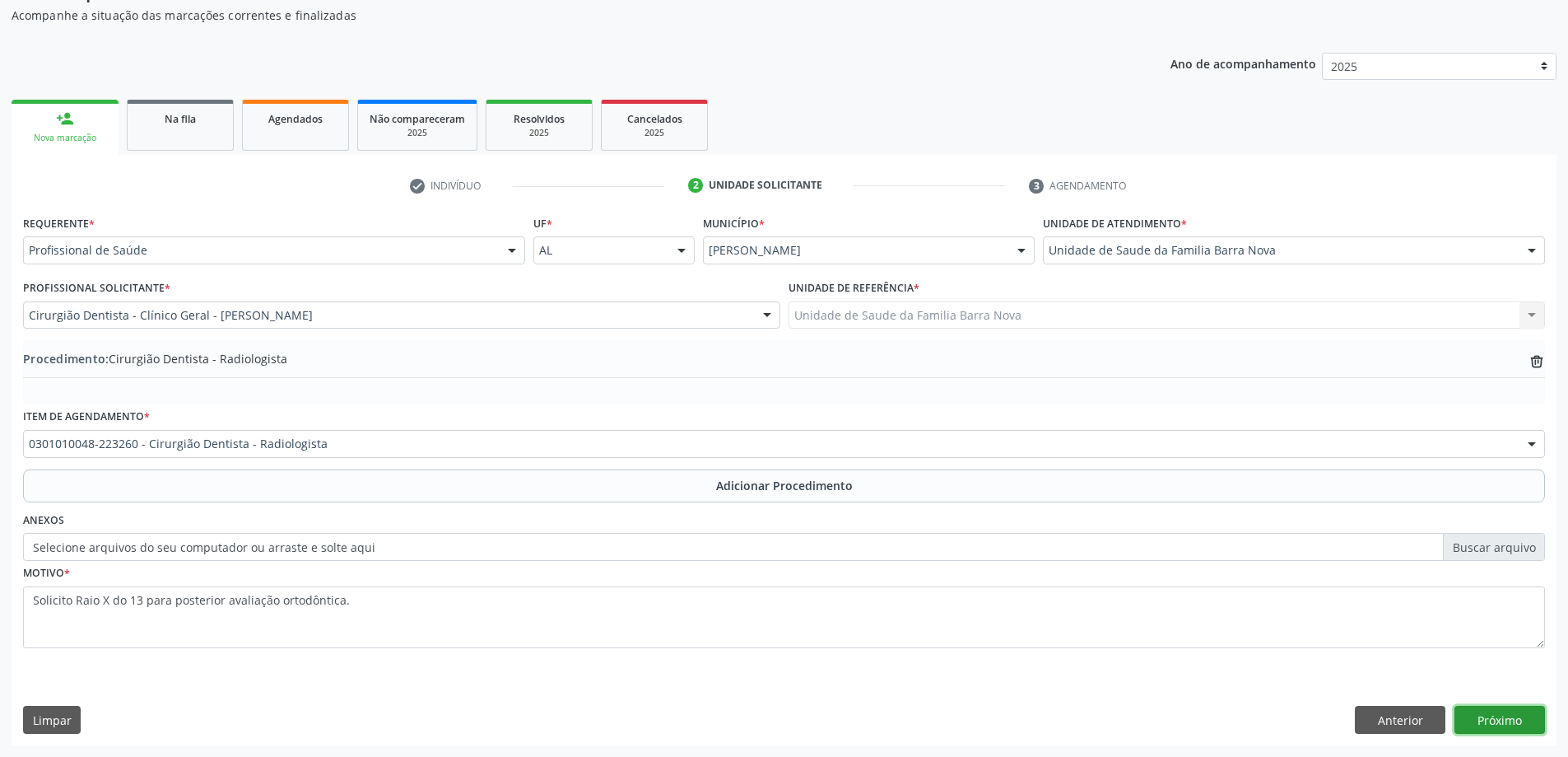
click at [1513, 725] on button "Próximo" at bounding box center [1500, 720] width 91 height 28
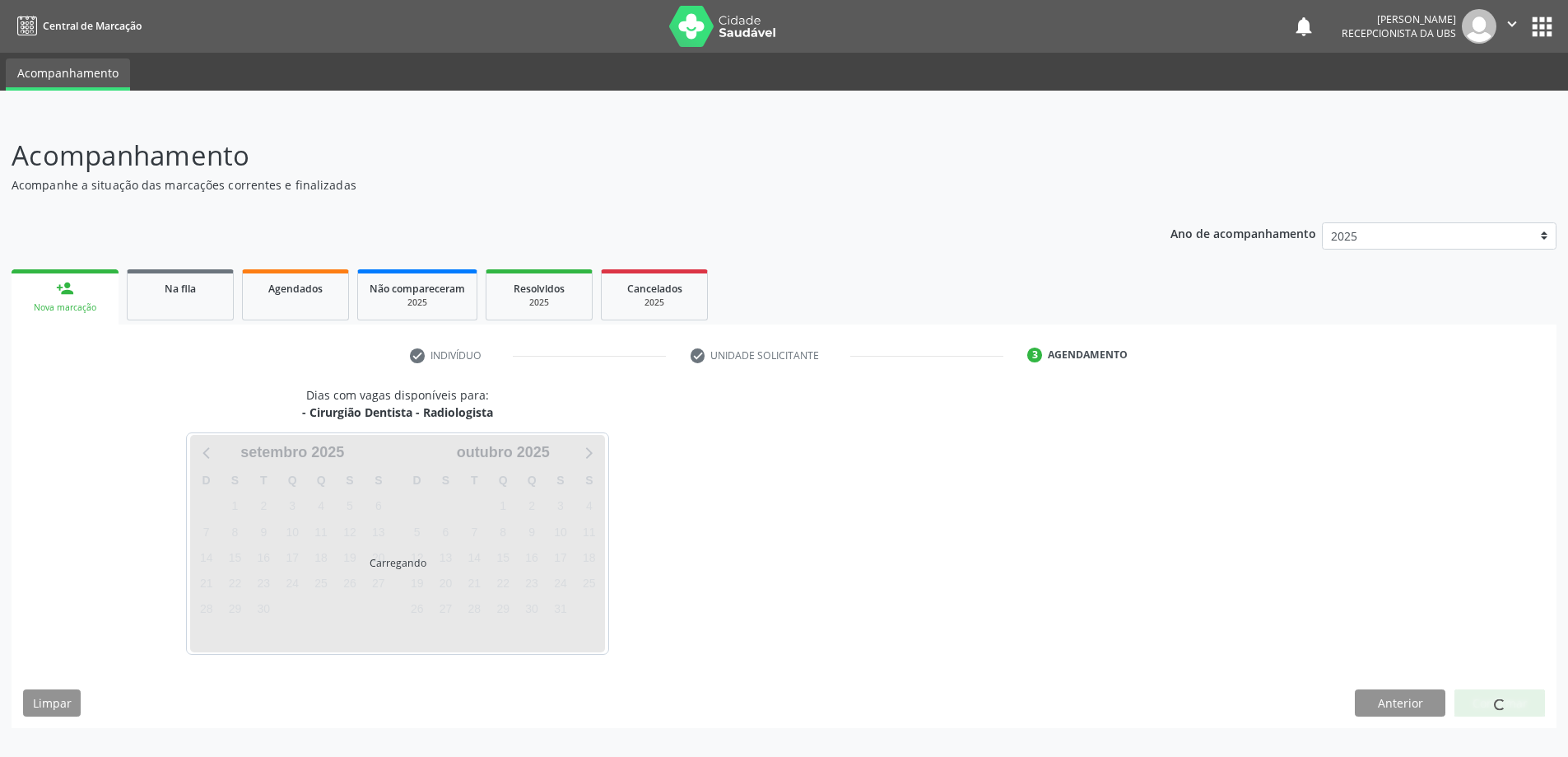
scroll to position [0, 0]
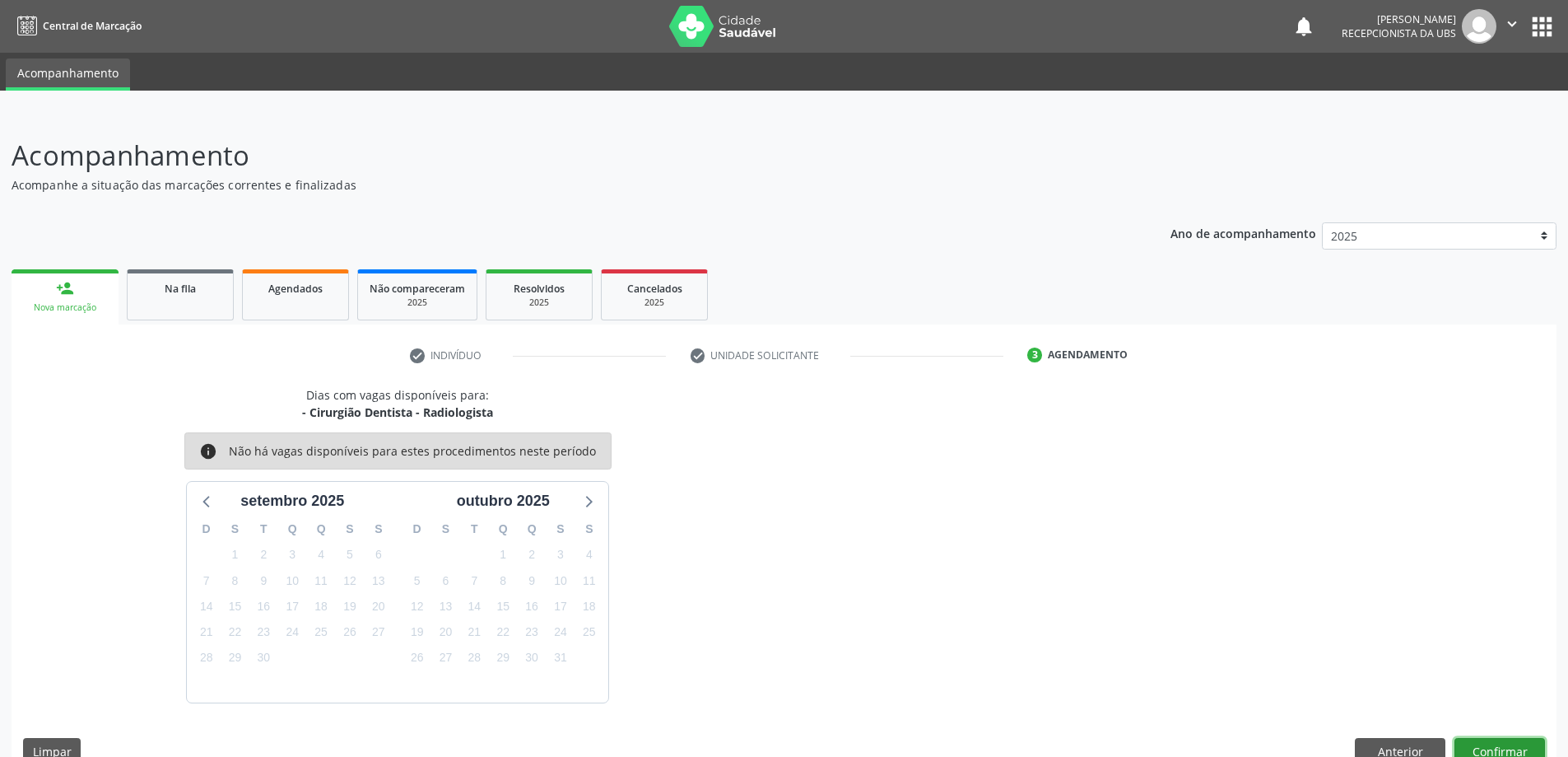
click at [1508, 747] on button "Confirmar" at bounding box center [1500, 752] width 91 height 28
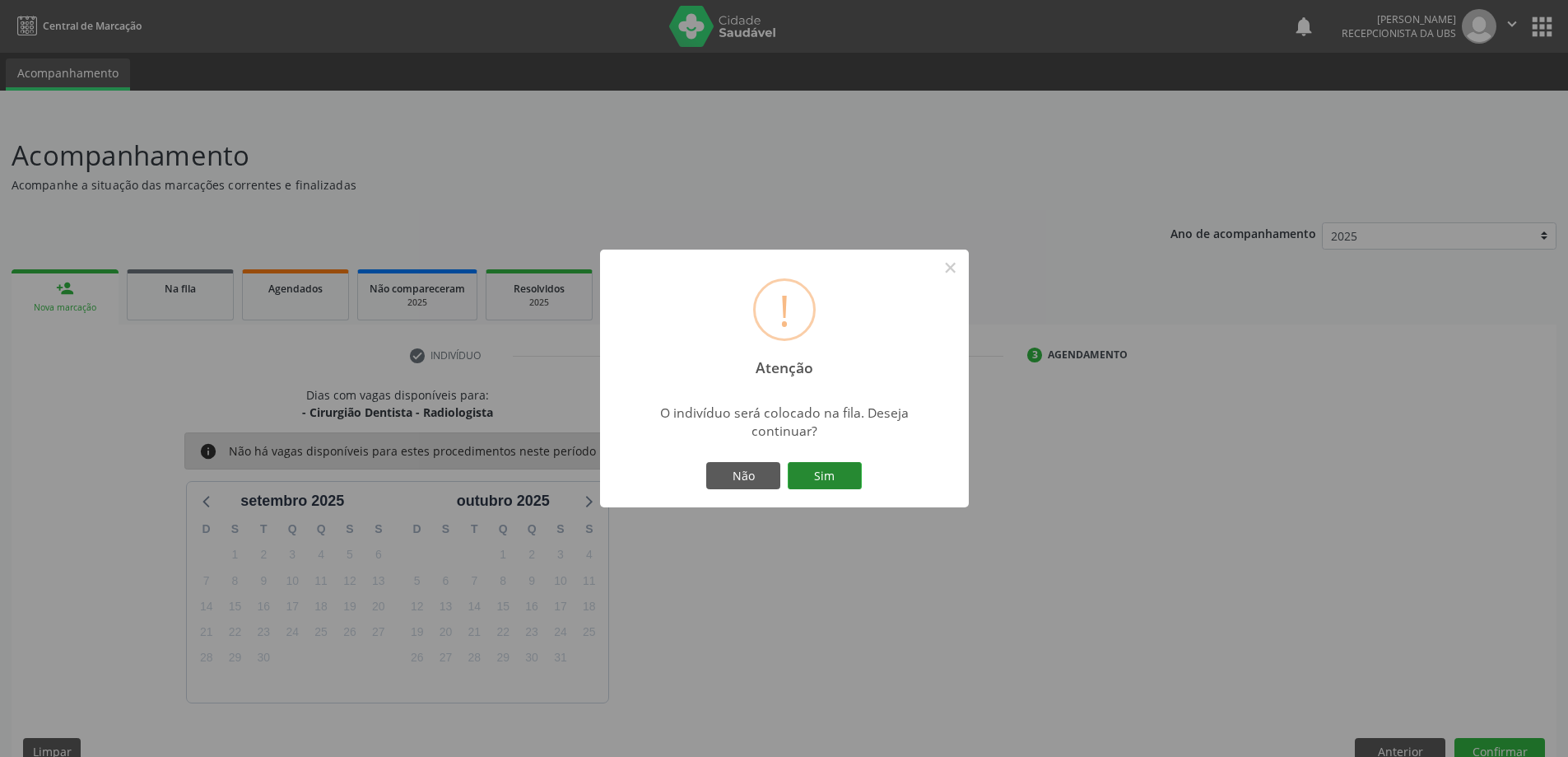
click at [845, 467] on button "Sim" at bounding box center [825, 476] width 74 height 28
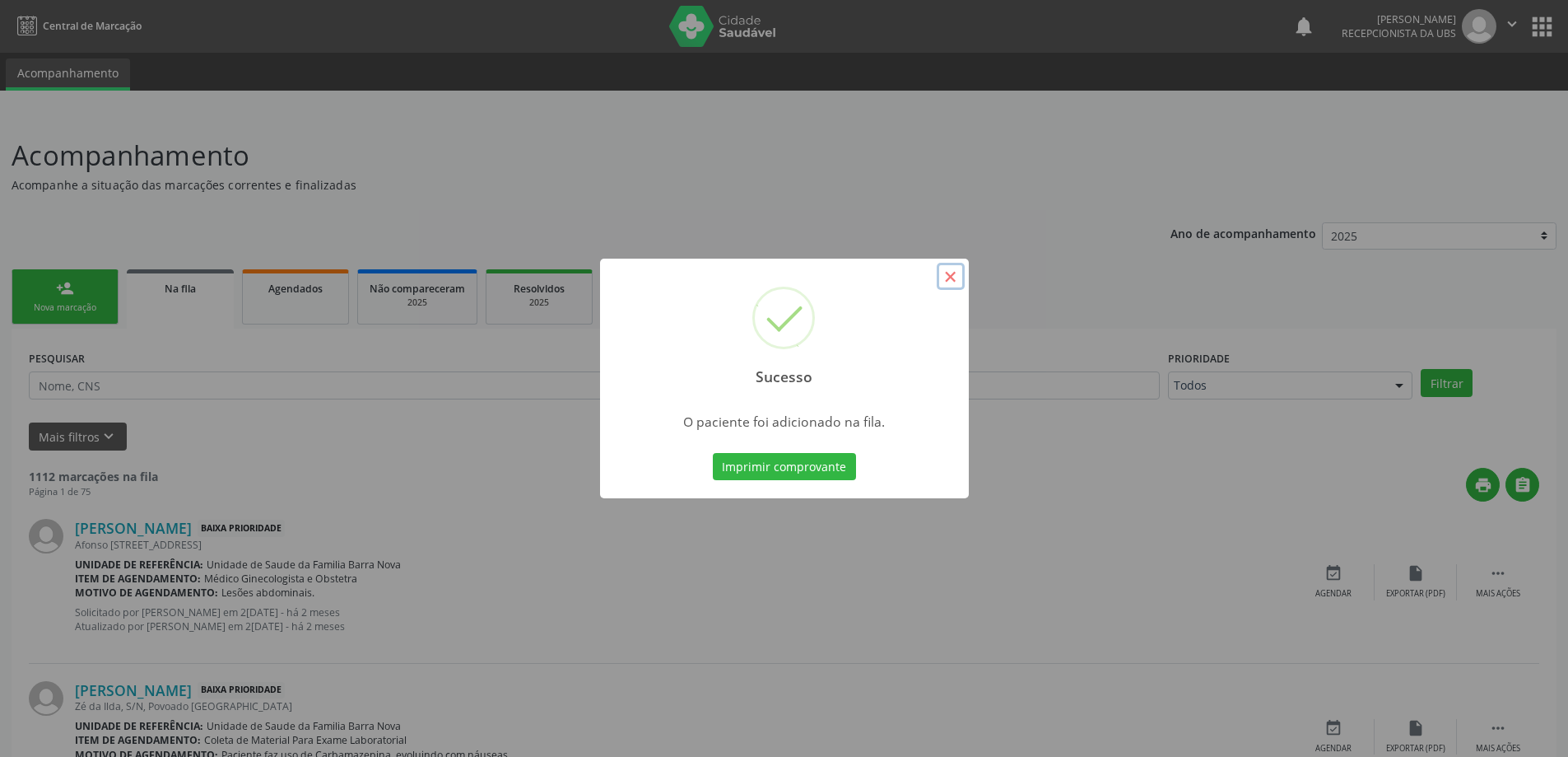
click at [957, 272] on button "×" at bounding box center [950, 276] width 28 height 28
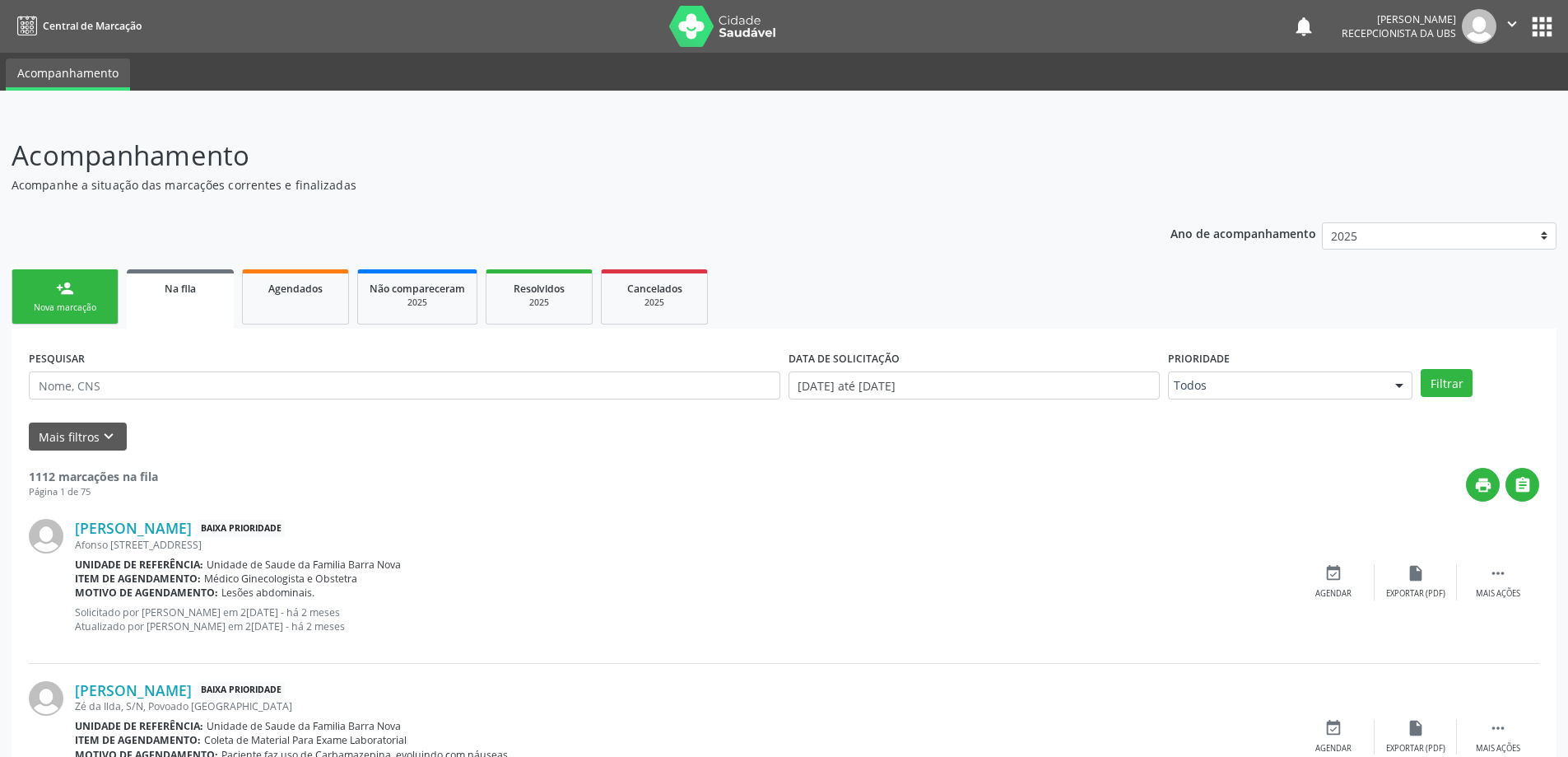
click at [73, 305] on div "Nova marcação" at bounding box center [65, 307] width 83 height 12
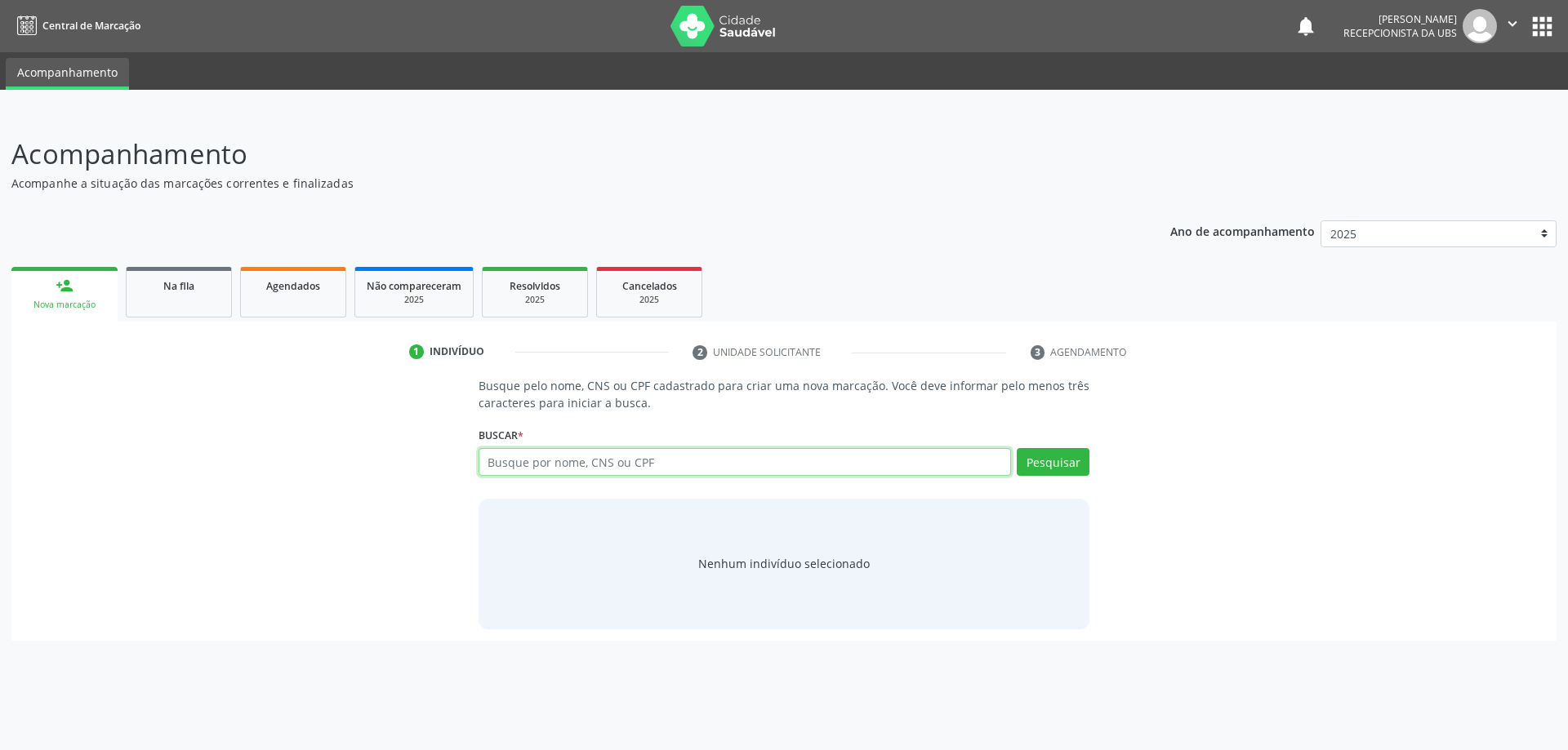
click at [632, 464] on input "text" at bounding box center [745, 461] width 533 height 28
type input "700104909247320"
click at [1057, 467] on button "Pesquisar" at bounding box center [1052, 461] width 73 height 28
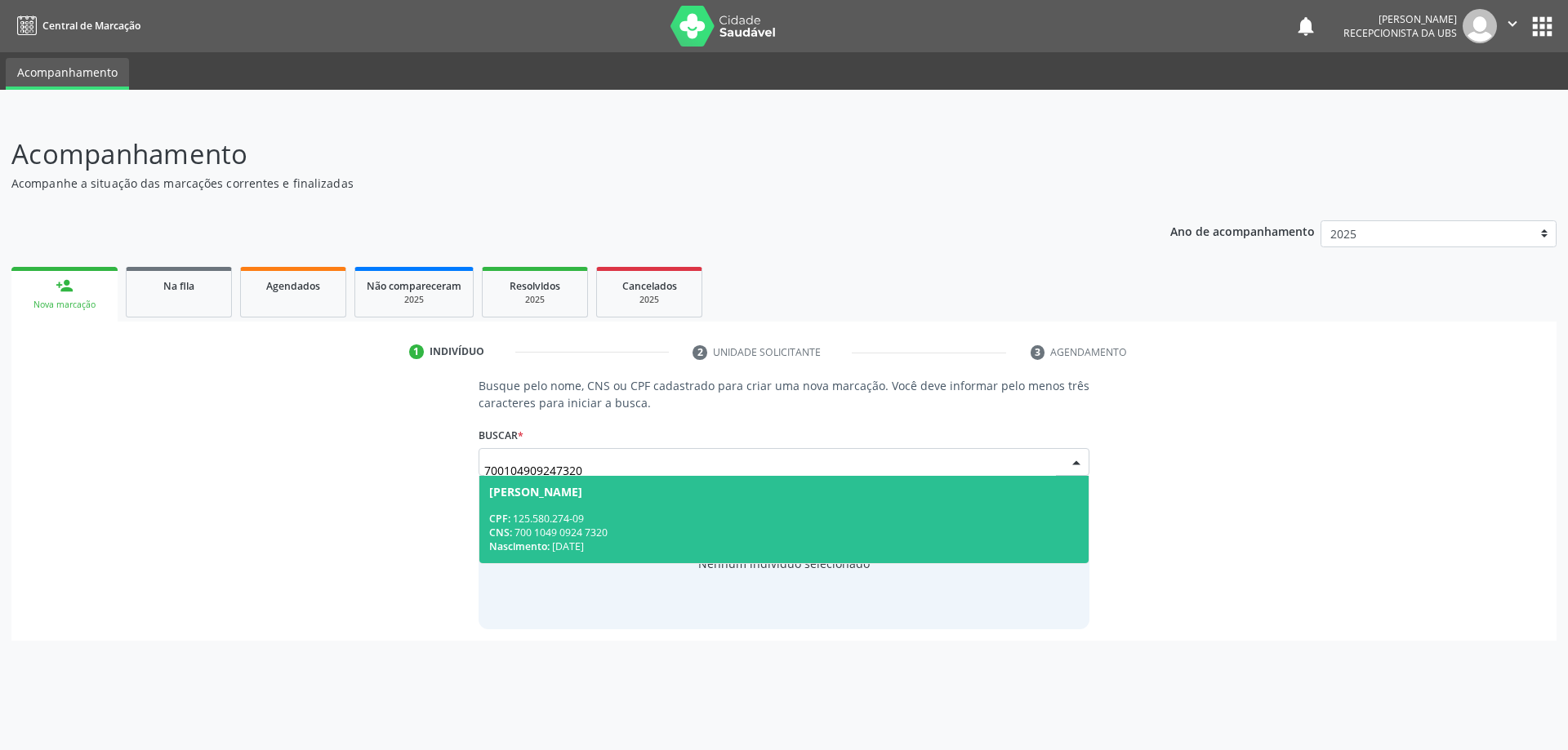
click at [725, 532] on div "CNS: 700 1049 0924 7320" at bounding box center [784, 532] width 590 height 14
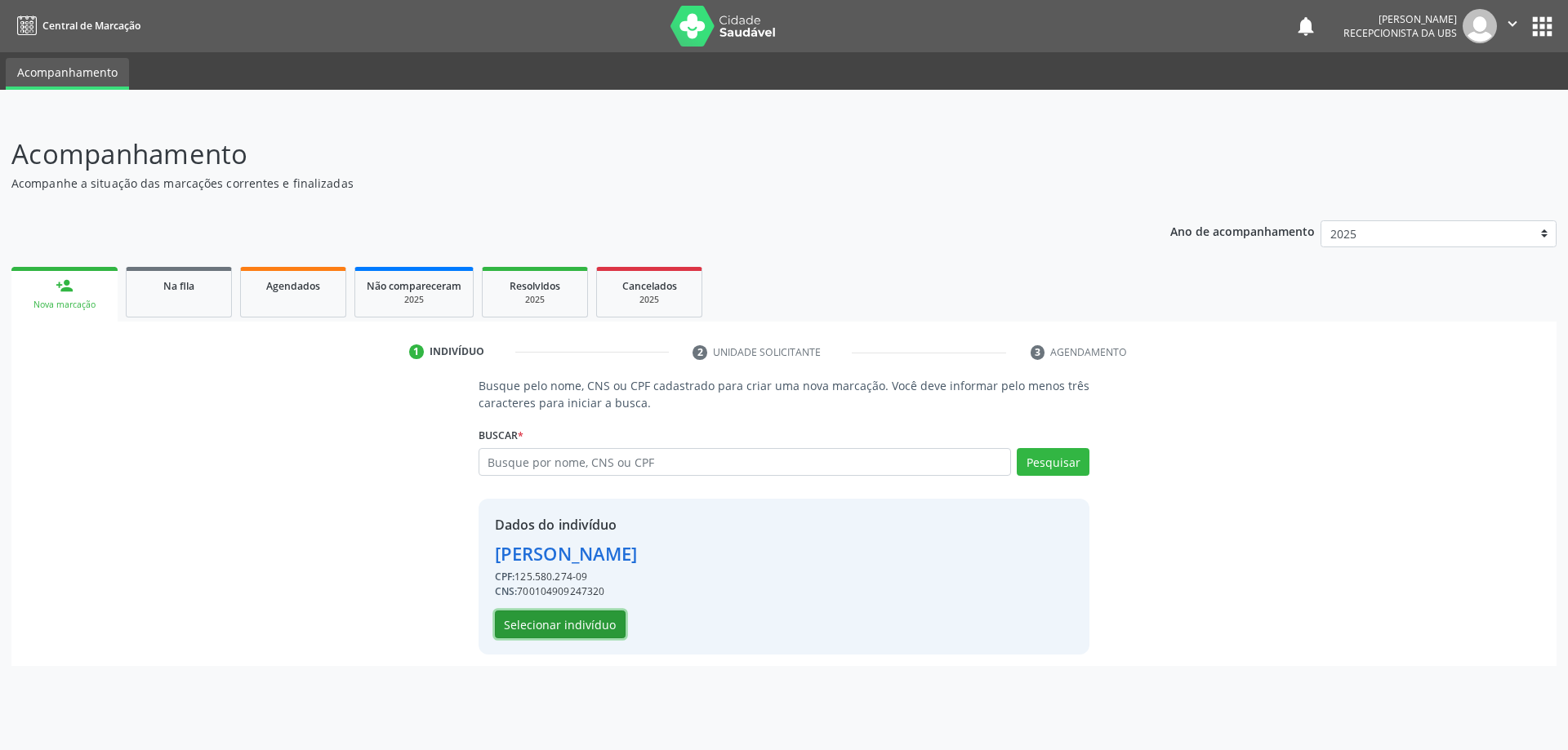
click at [578, 630] on button "Selecionar indivíduo" at bounding box center [560, 624] width 131 height 28
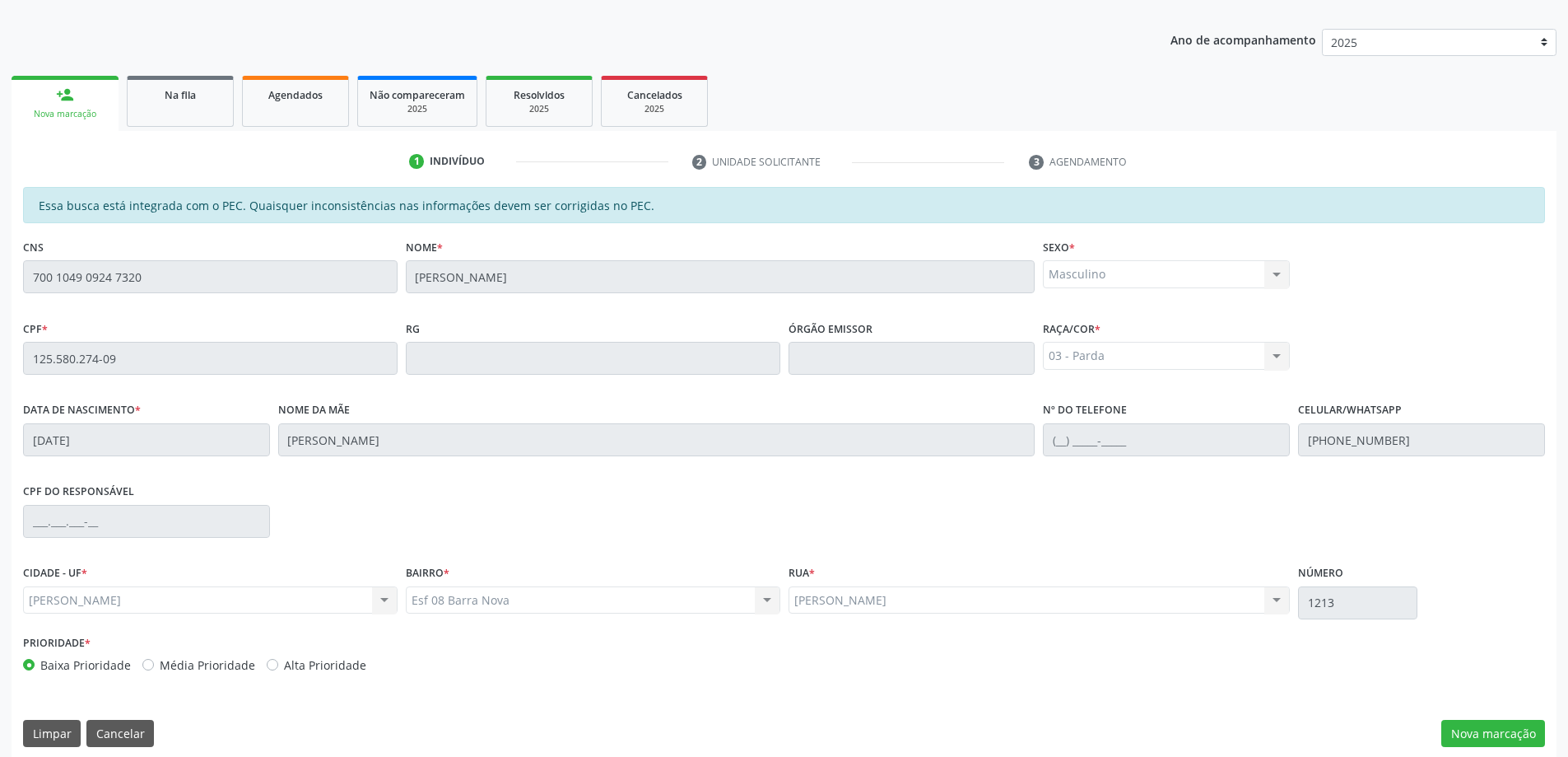
scroll to position [207, 0]
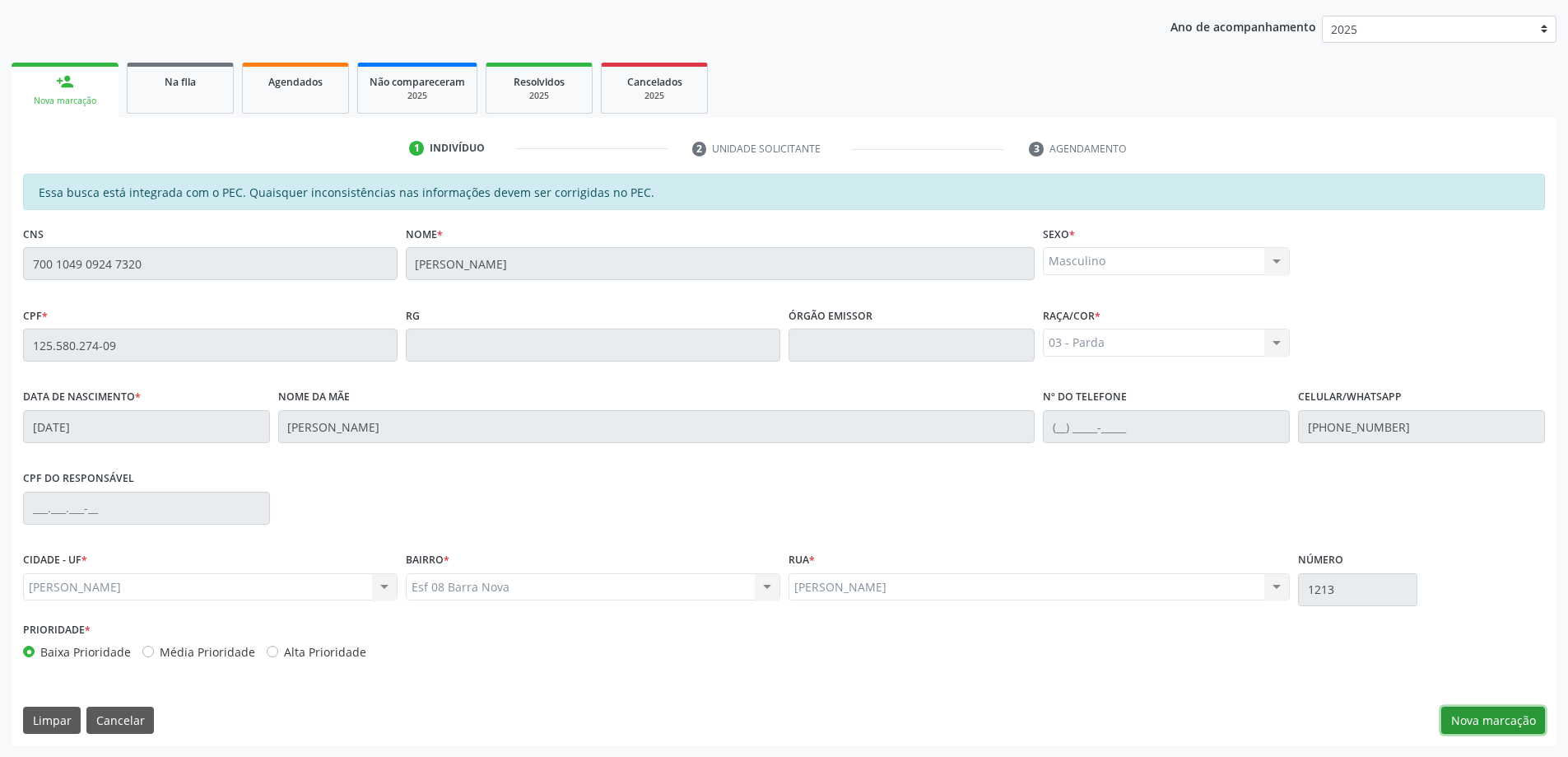
click at [1510, 726] on button "Nova marcação" at bounding box center [1494, 721] width 104 height 28
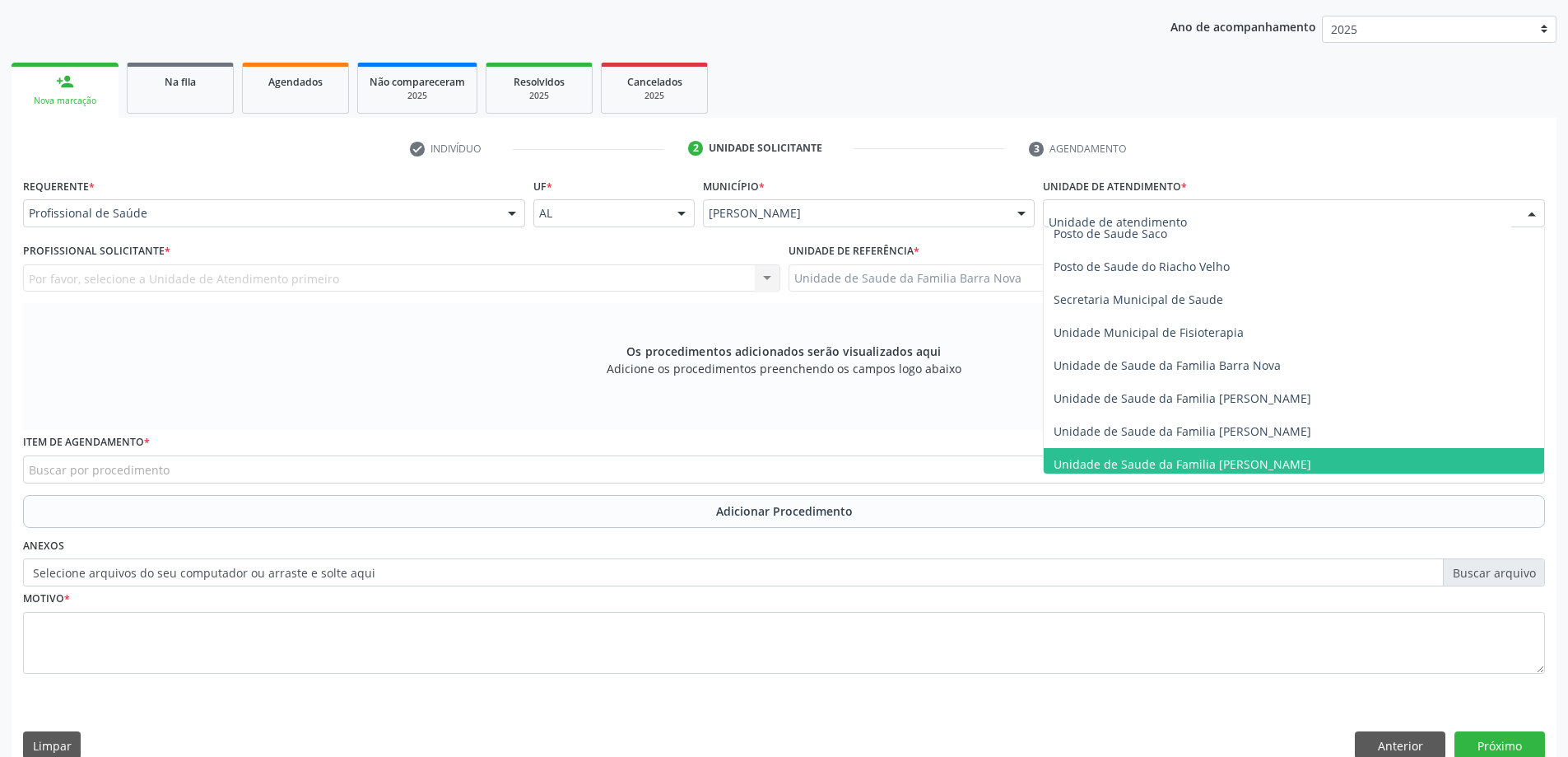
scroll to position [741, 0]
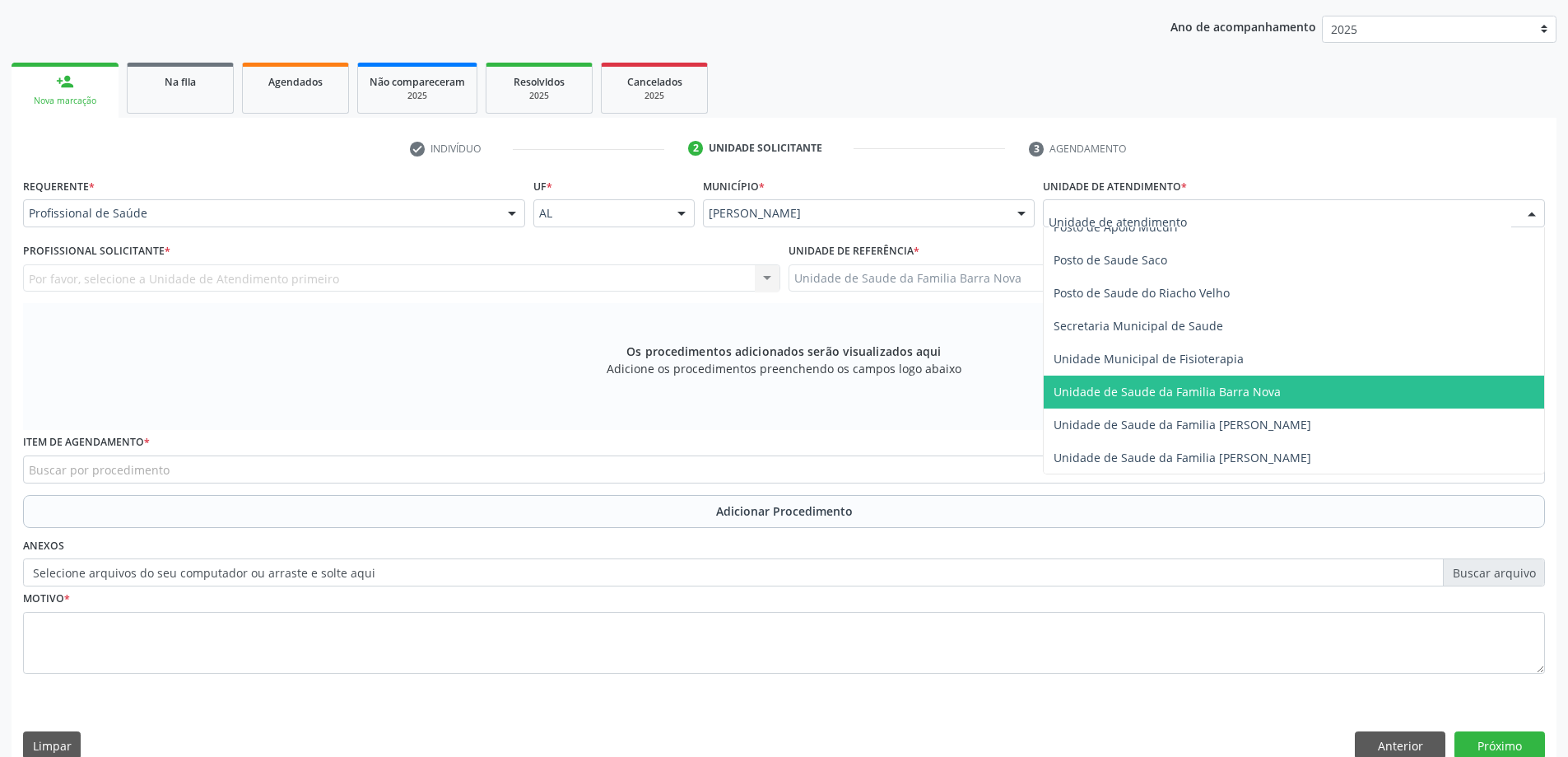
click at [1232, 388] on span "Unidade de Saude da Familia Barra Nova" at bounding box center [1166, 391] width 227 height 16
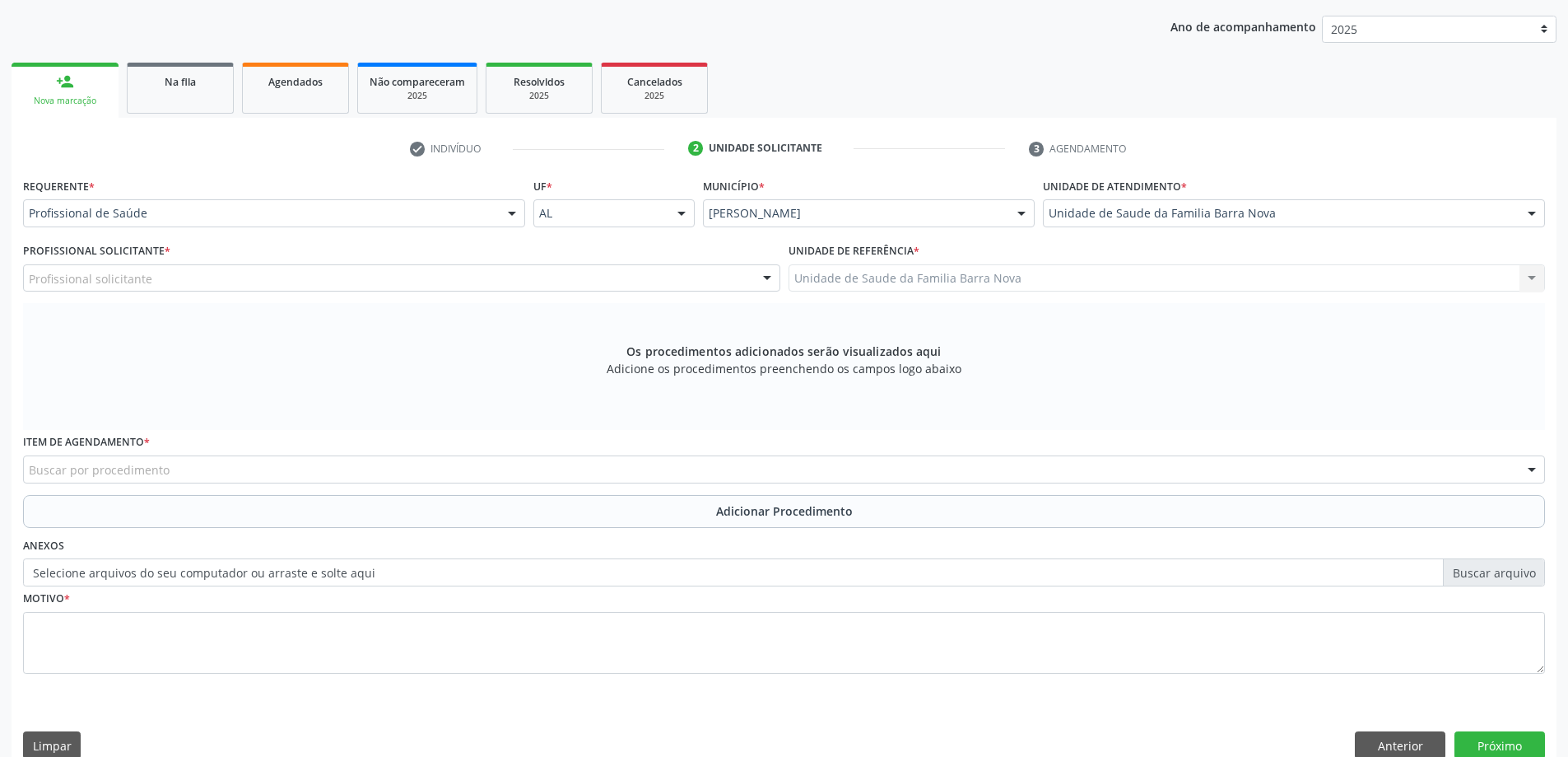
click at [424, 283] on div "Profissional solicitante" at bounding box center [402, 278] width 758 height 28
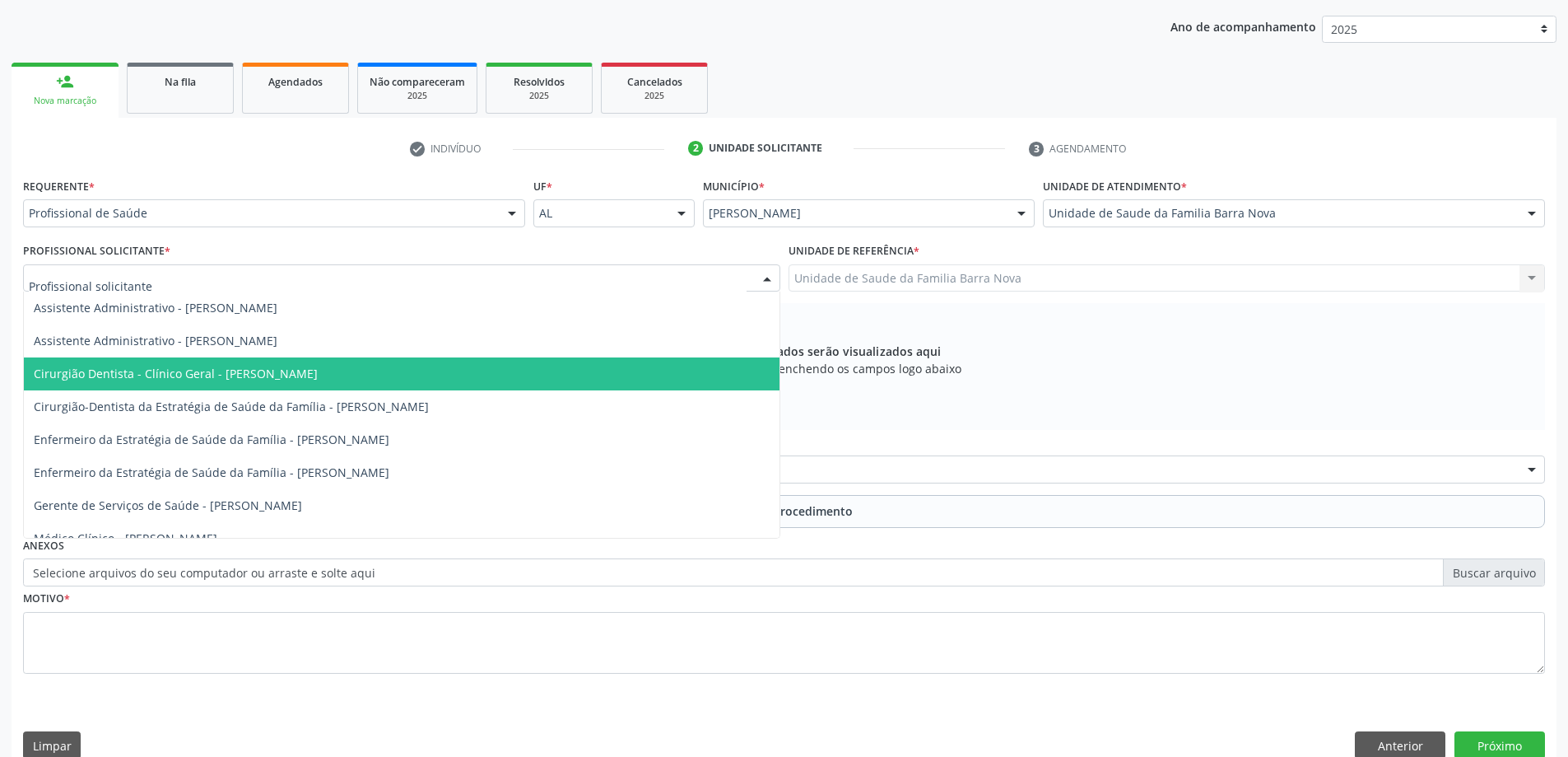
click at [414, 377] on span "Cirurgião Dentista - Clínico Geral - [PERSON_NAME]" at bounding box center [402, 374] width 756 height 33
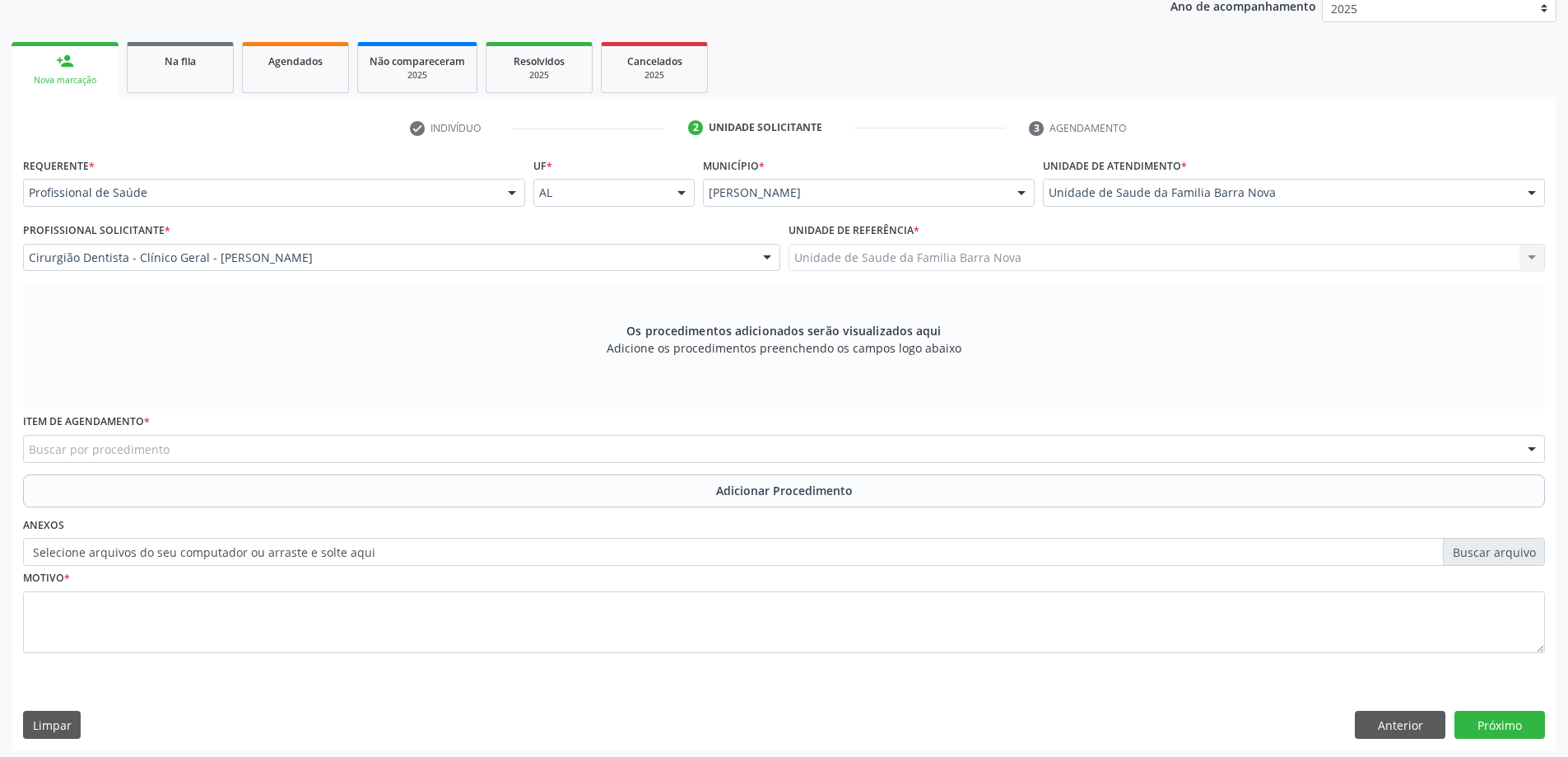
scroll to position [232, 0]
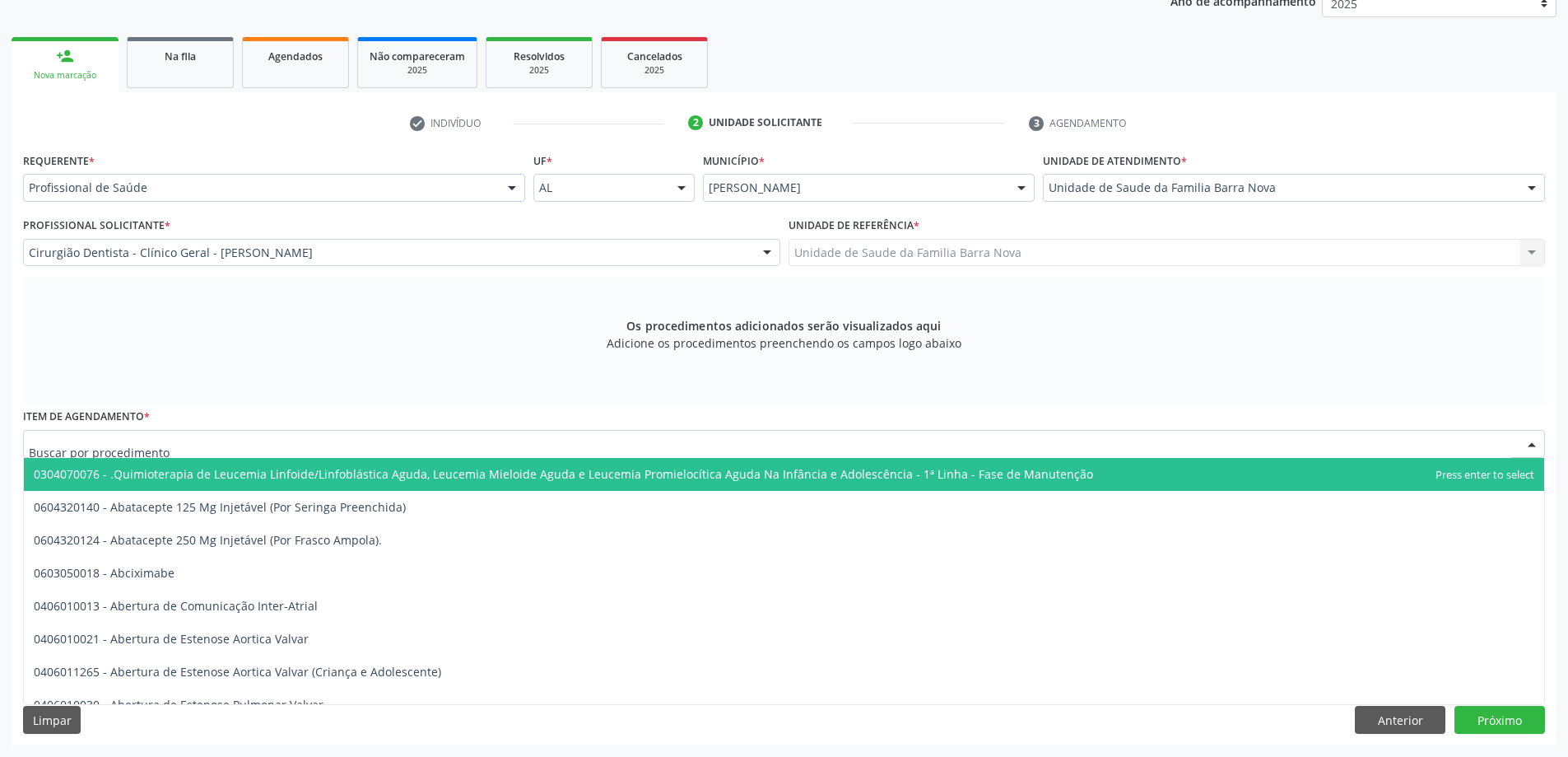
click at [356, 443] on div at bounding box center [784, 443] width 1523 height 28
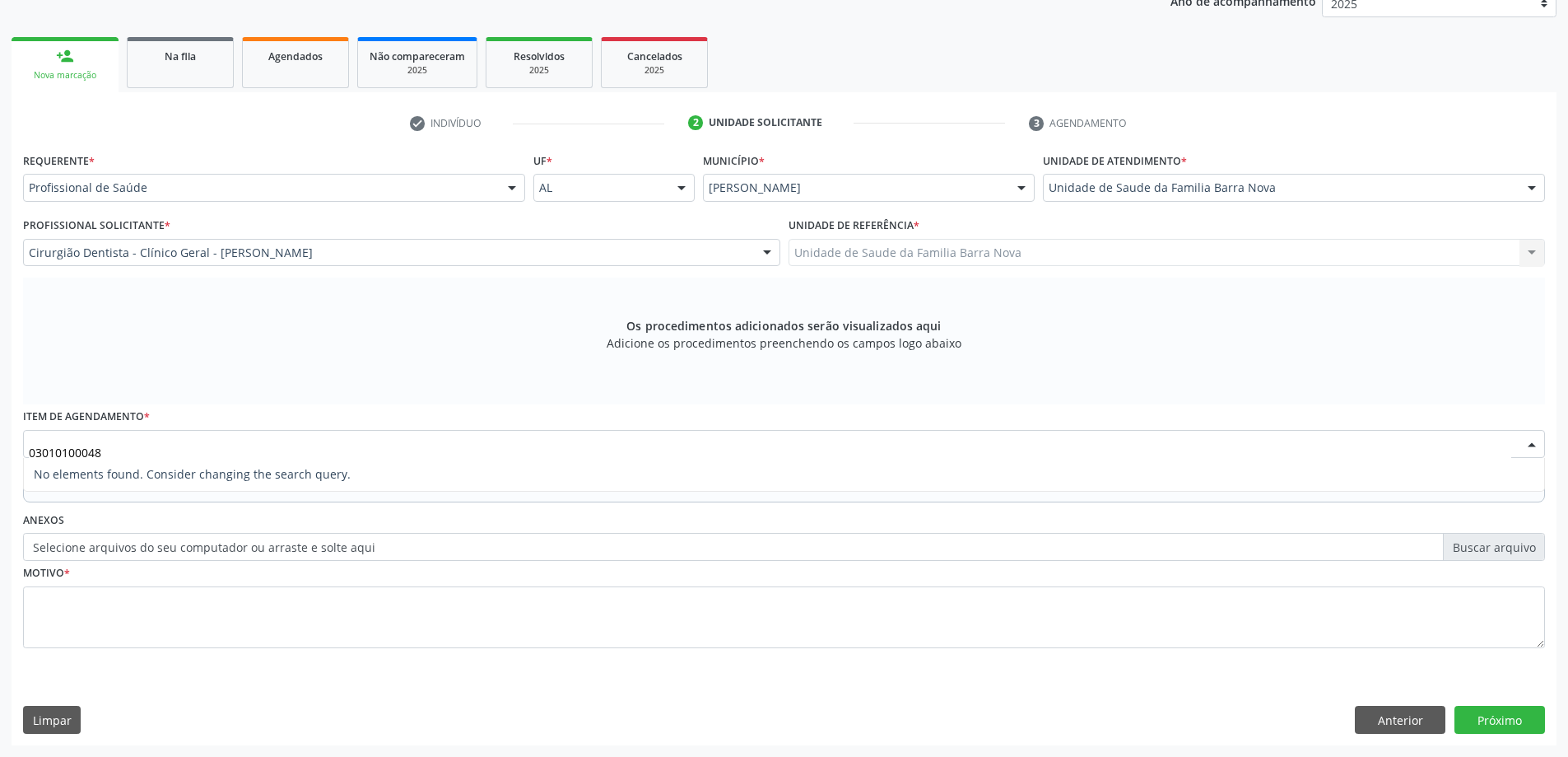
click at [92, 452] on input "03010100048" at bounding box center [770, 453] width 1483 height 33
click at [89, 454] on input "03010100048" at bounding box center [770, 453] width 1483 height 33
type input "0301010048"
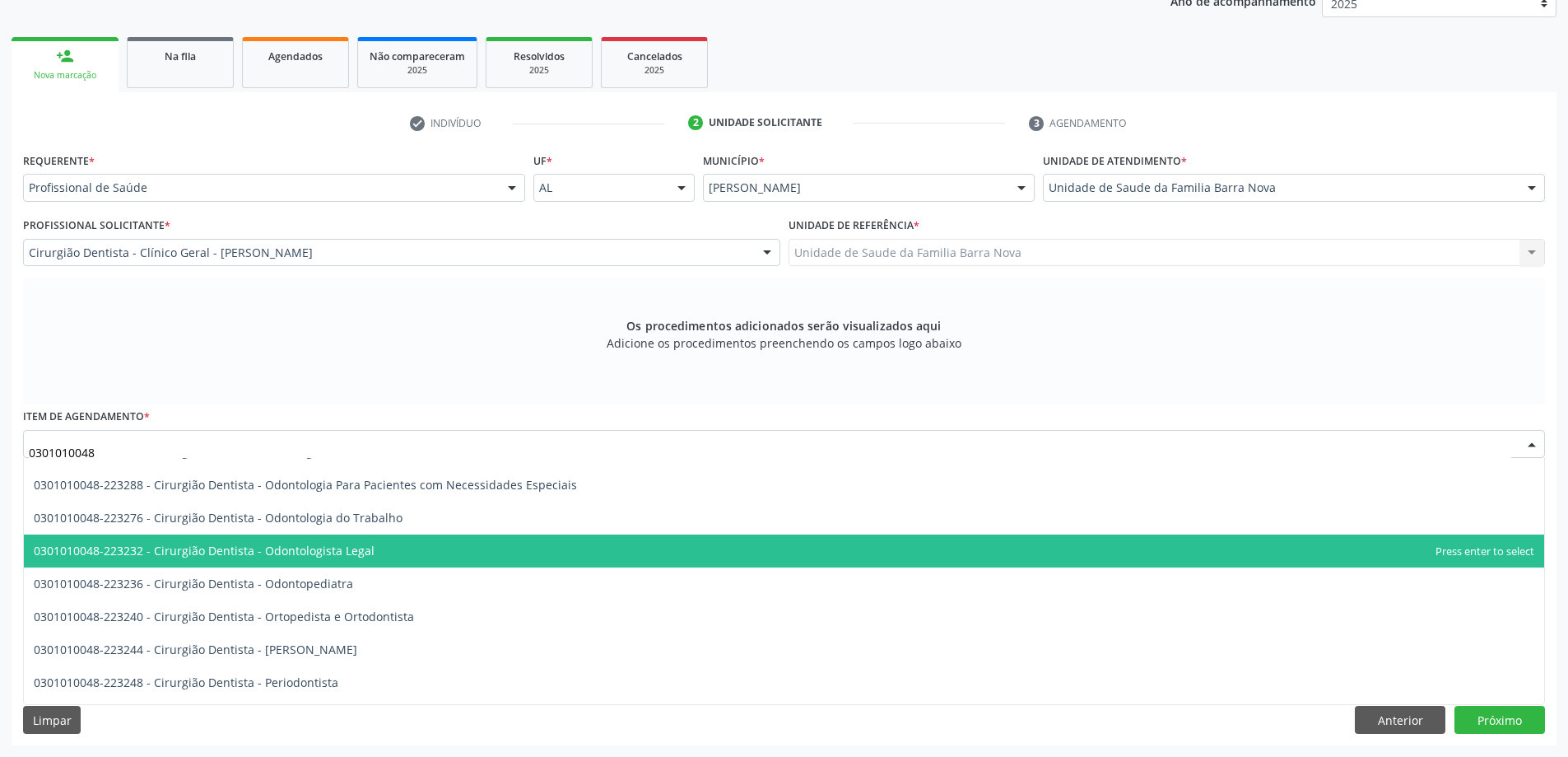
scroll to position [412, 0]
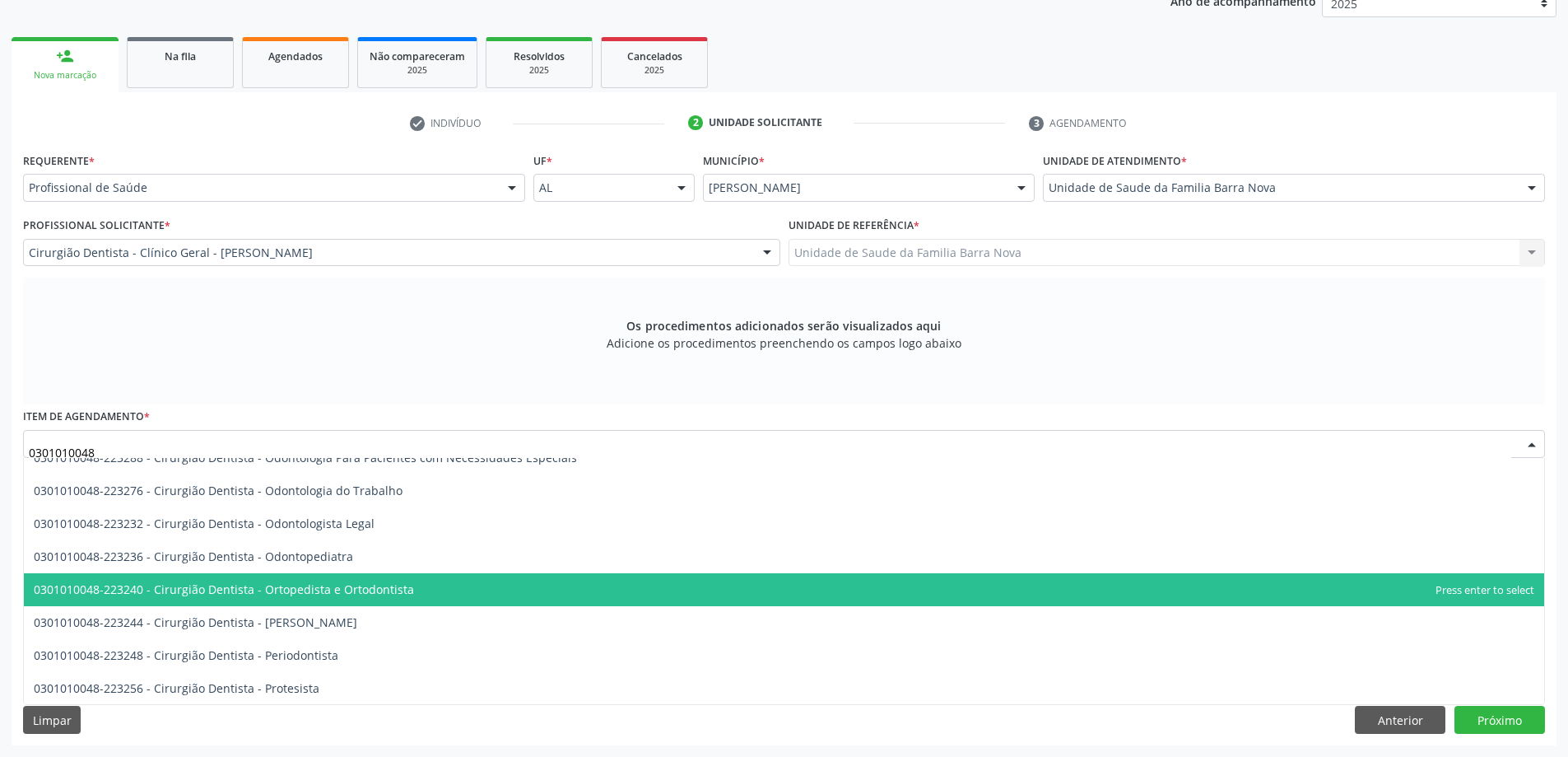
click at [436, 593] on span "0301010048-223240 - Cirurgião Dentista - Ortopedista e Ortodontista" at bounding box center [784, 590] width 1521 height 33
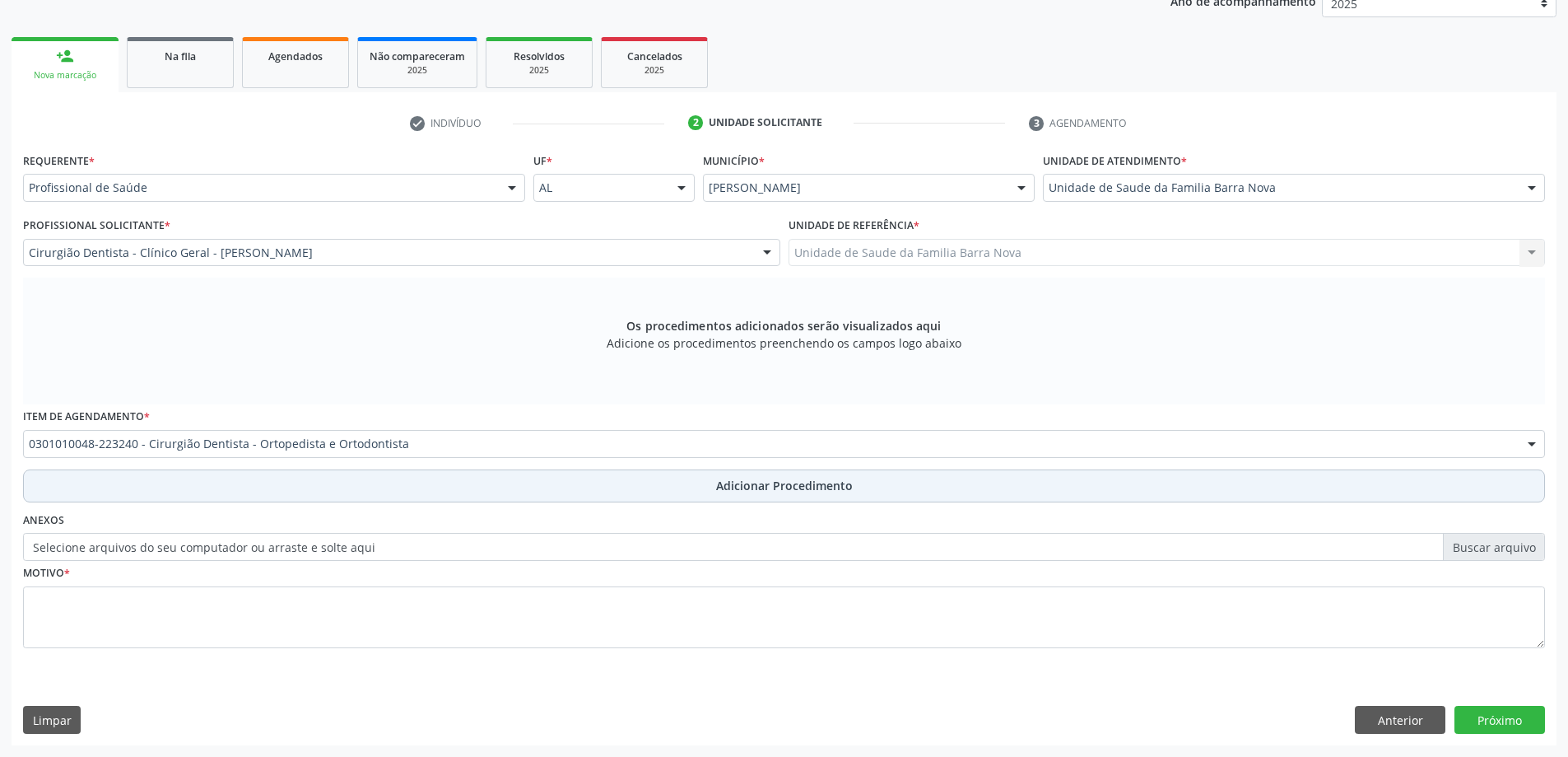
click at [747, 488] on span "Adicionar Procedimento" at bounding box center [784, 485] width 136 height 18
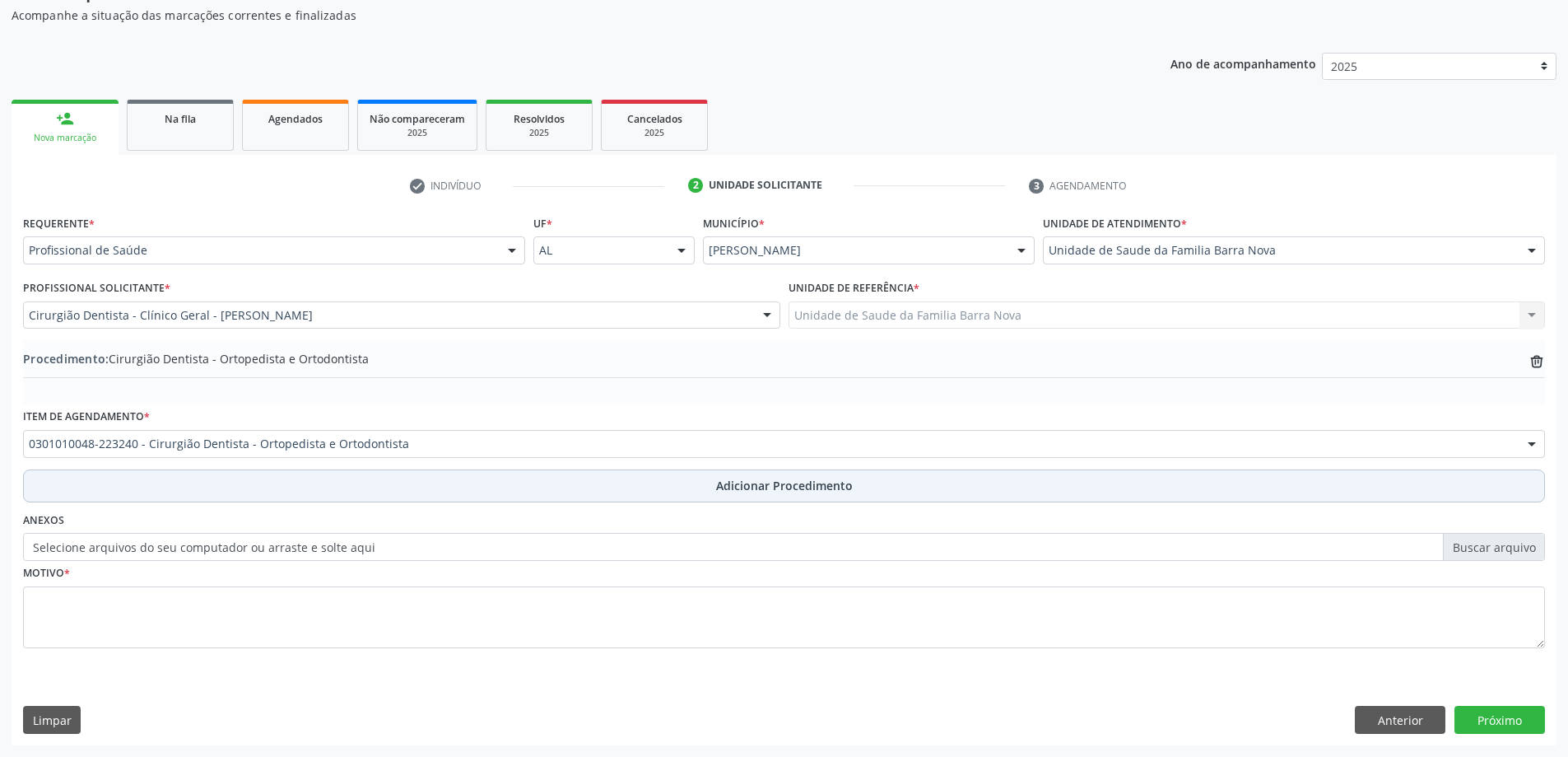
scroll to position [170, 0]
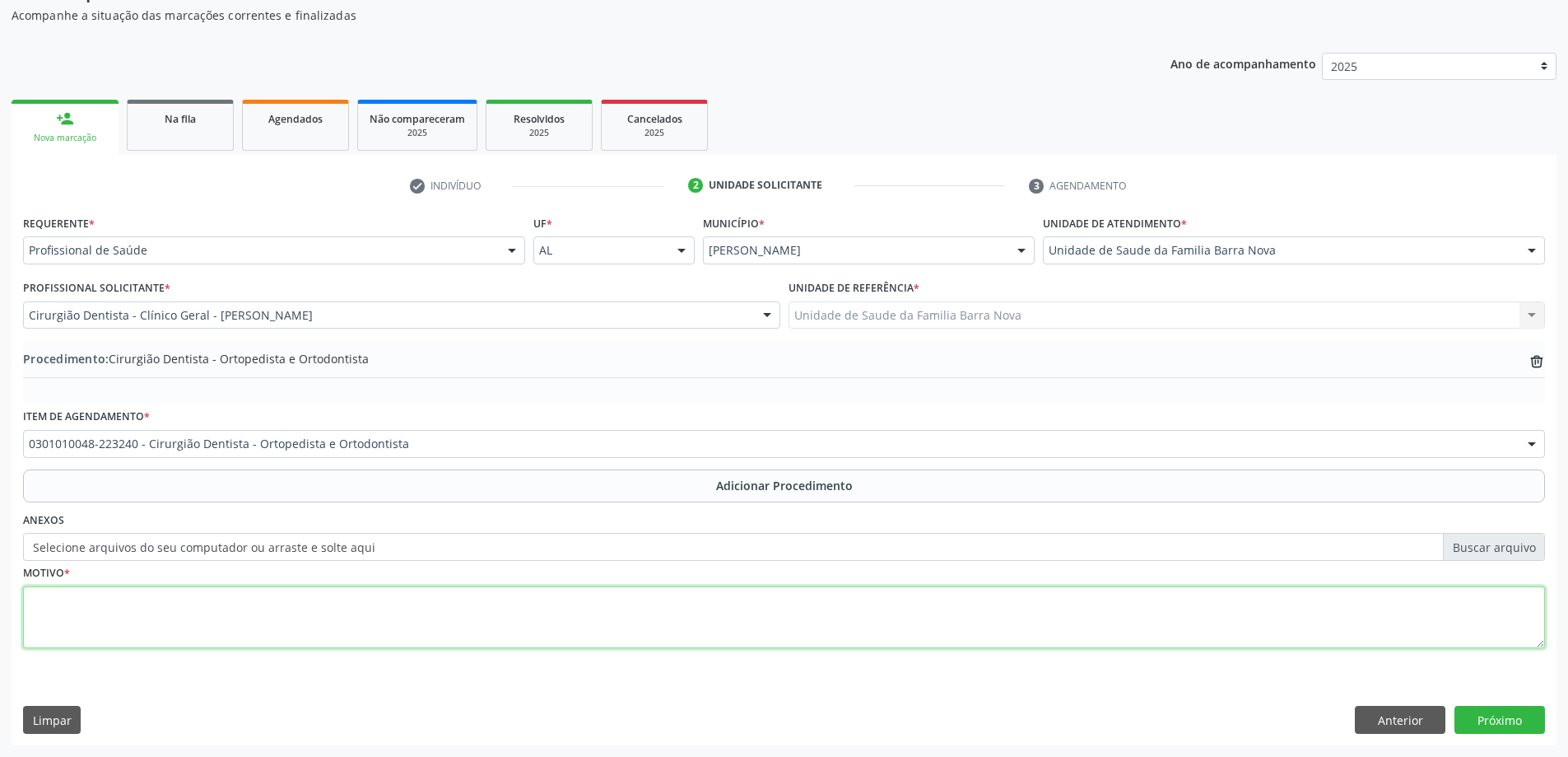
click at [379, 591] on textarea at bounding box center [784, 617] width 1523 height 62
type textarea "a"
type textarea "Avaliação após Raio x."
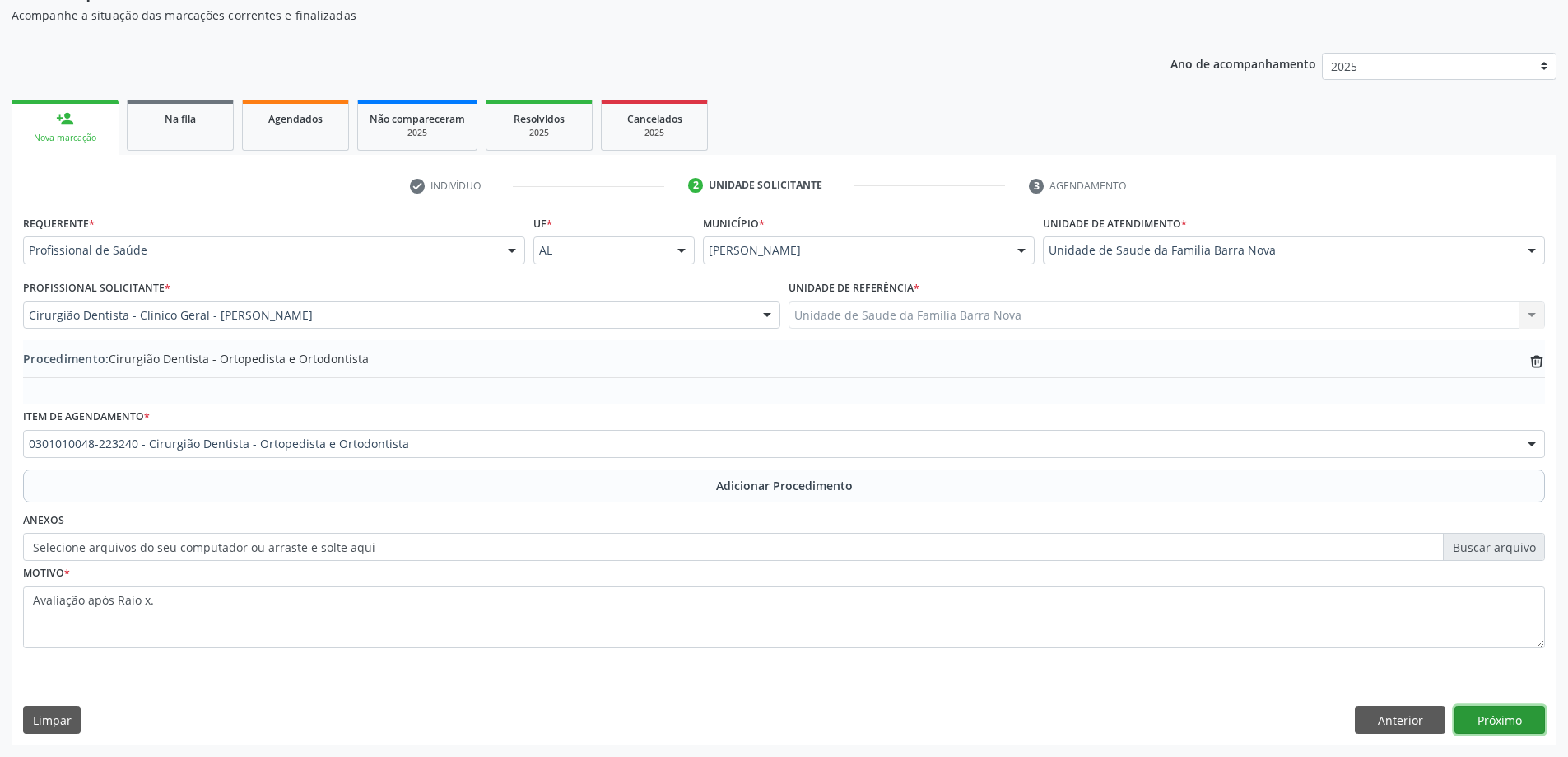
click at [1505, 725] on button "Próximo" at bounding box center [1500, 720] width 91 height 28
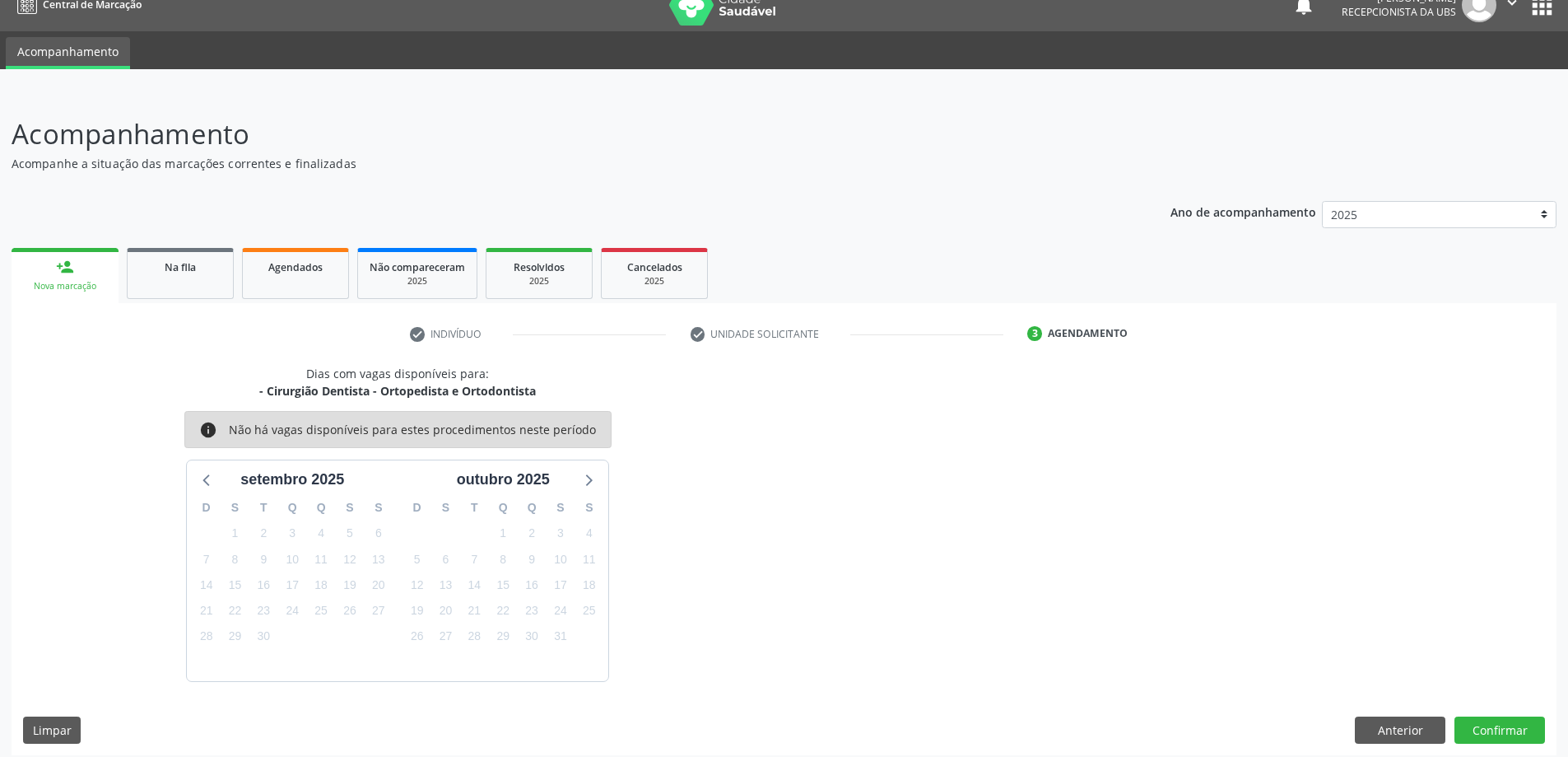
scroll to position [32, 0]
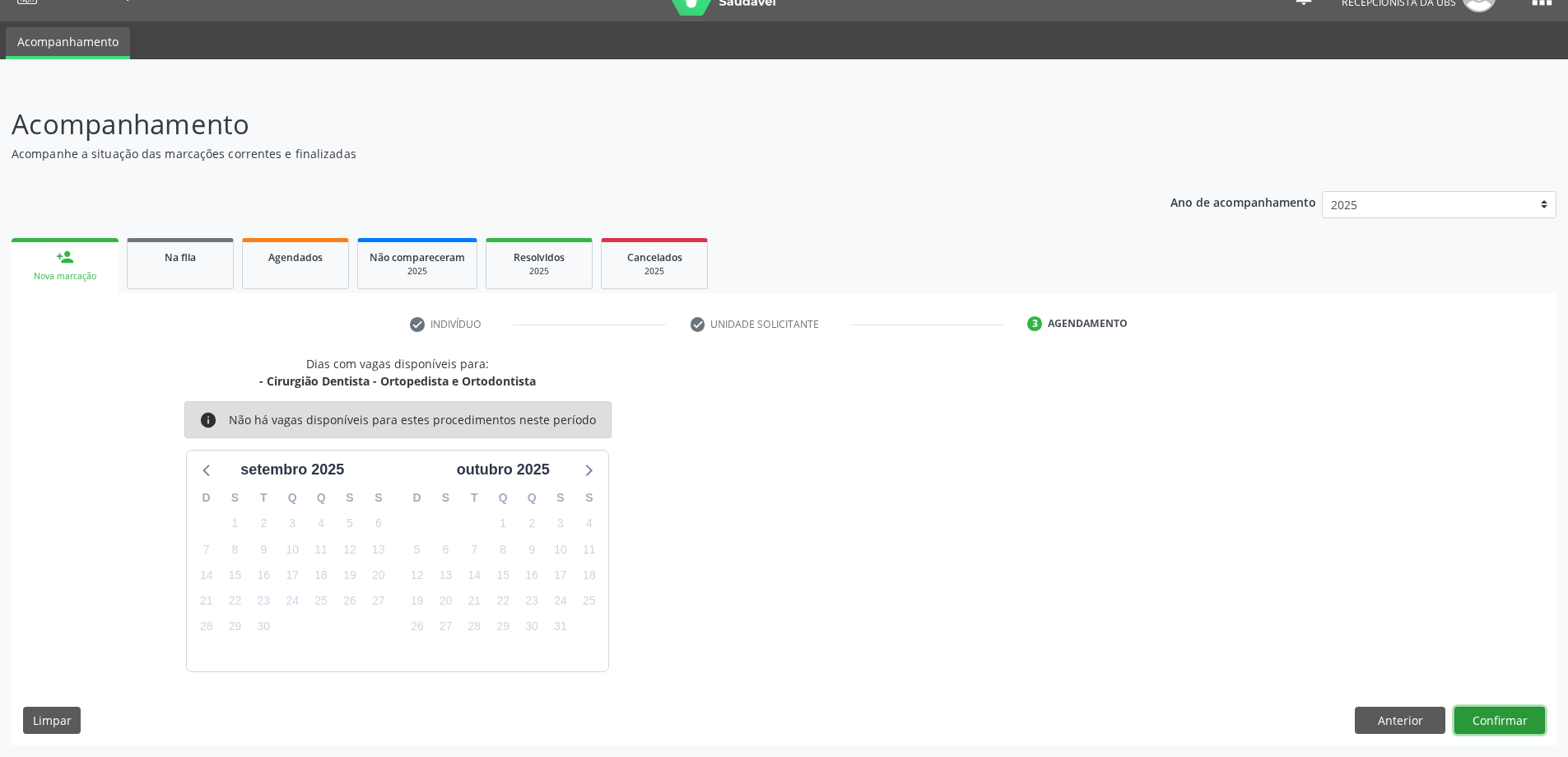
click at [1500, 725] on button "Confirmar" at bounding box center [1500, 721] width 91 height 28
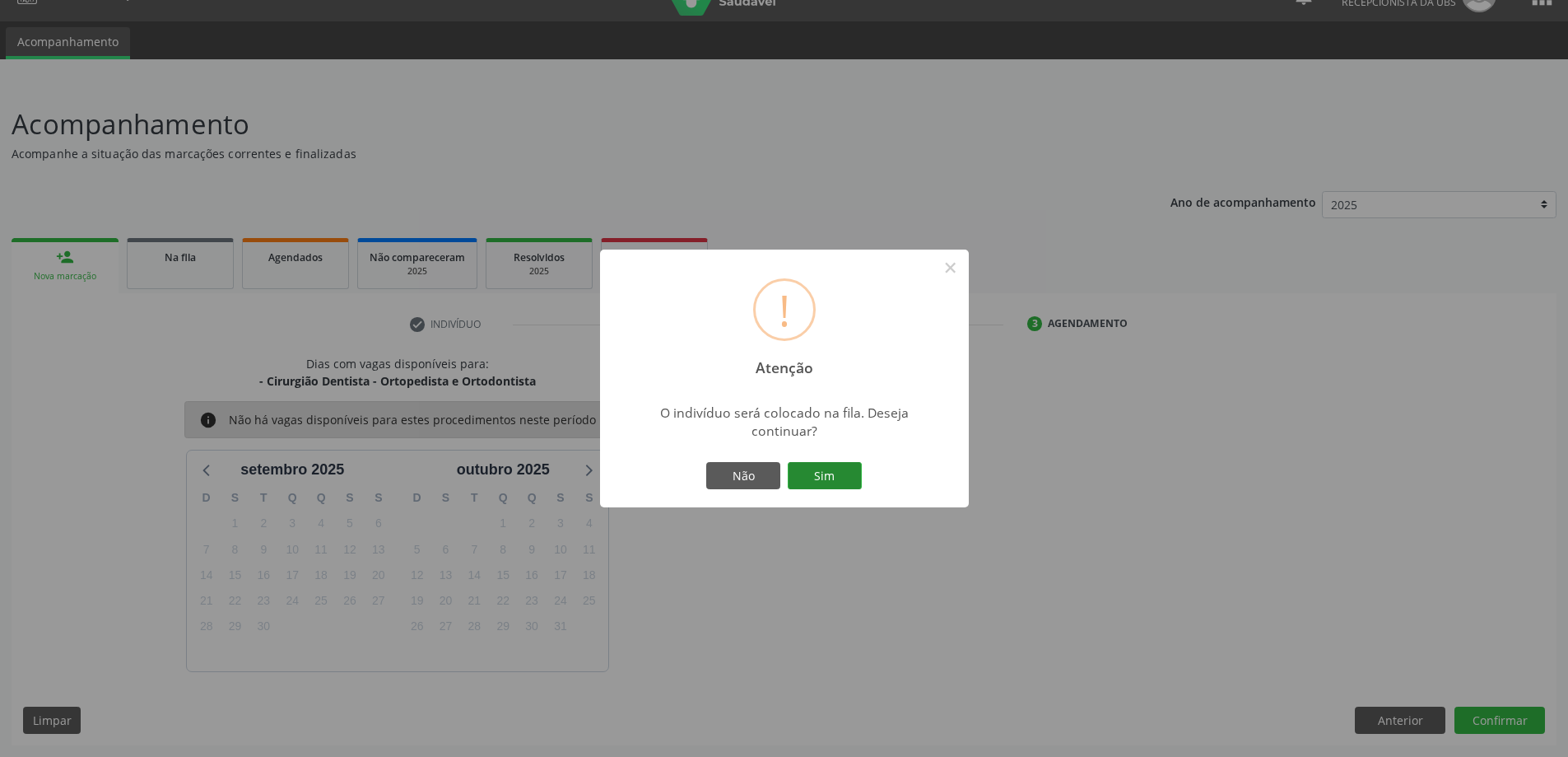
click at [820, 472] on button "Sim" at bounding box center [825, 476] width 74 height 28
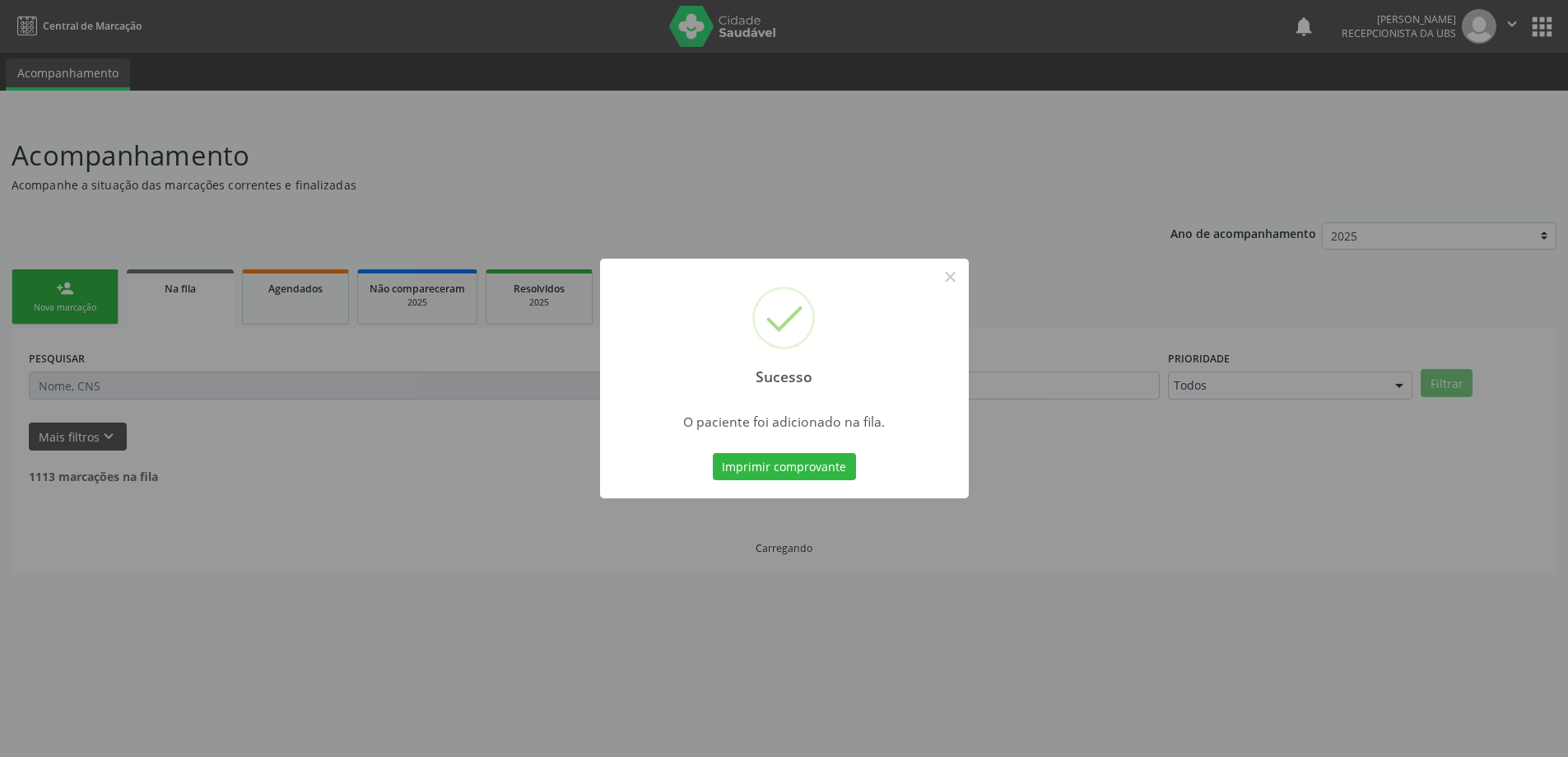
scroll to position [0, 0]
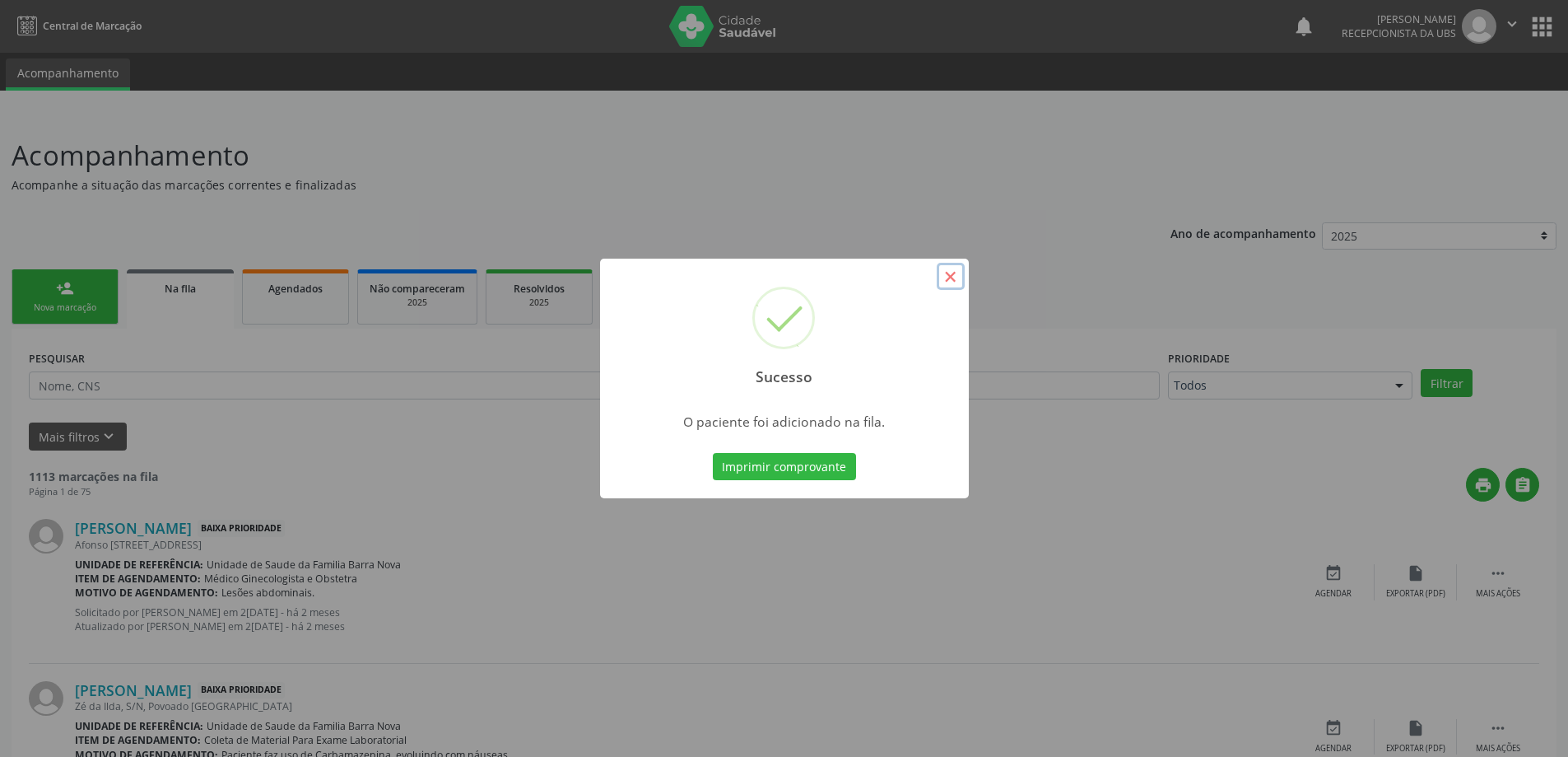
click at [955, 276] on button "×" at bounding box center [950, 276] width 28 height 28
